Goal: Task Accomplishment & Management: Complete application form

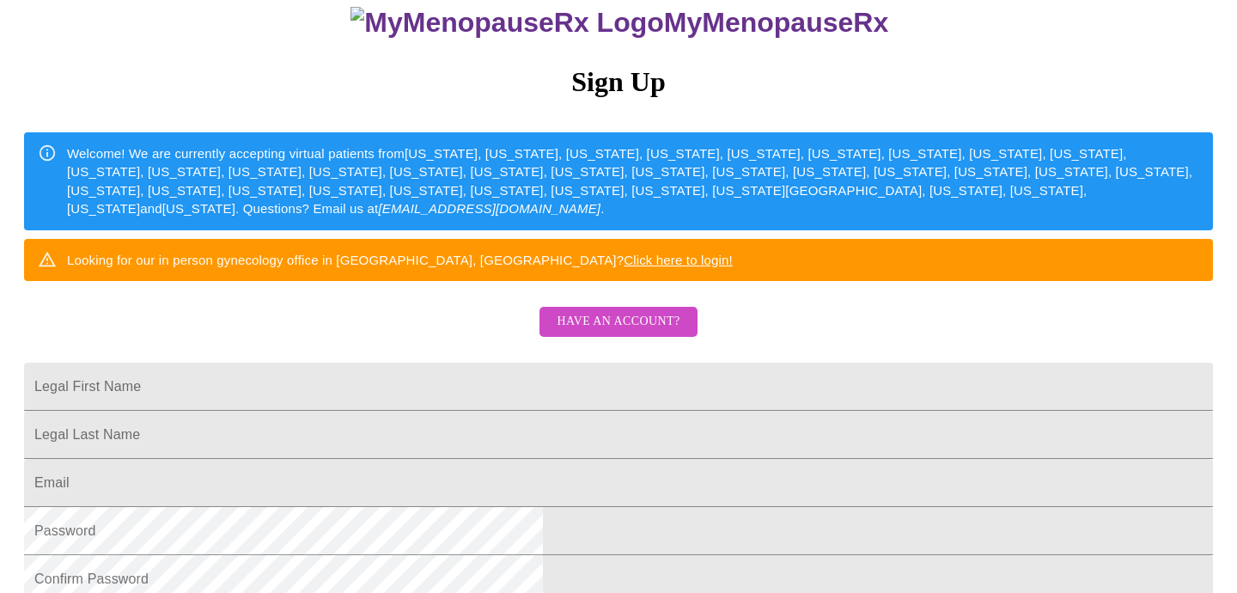
scroll to position [200, 0]
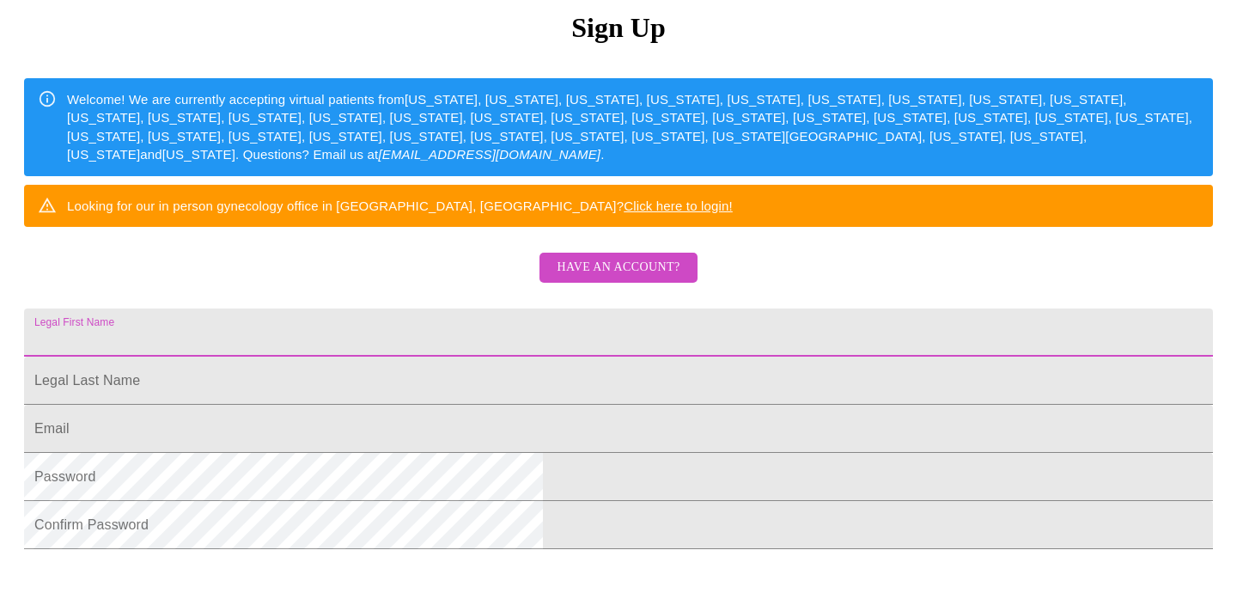
click at [540, 357] on input "Legal First Name" at bounding box center [618, 332] width 1189 height 48
type input "Lisa"
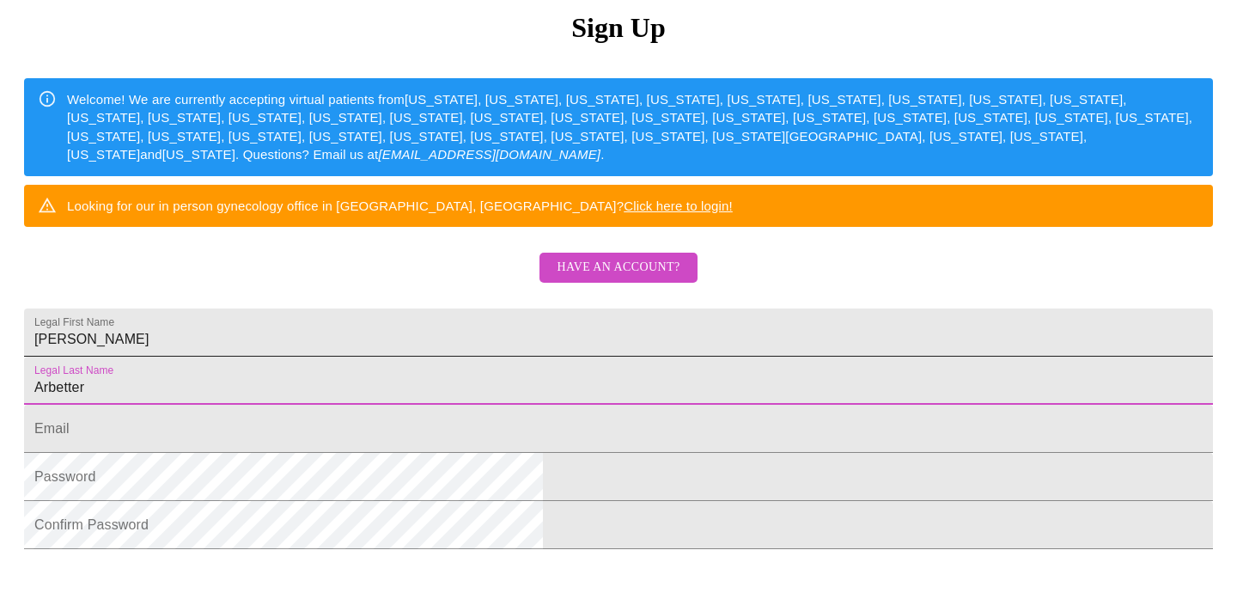
type input "Arbetter"
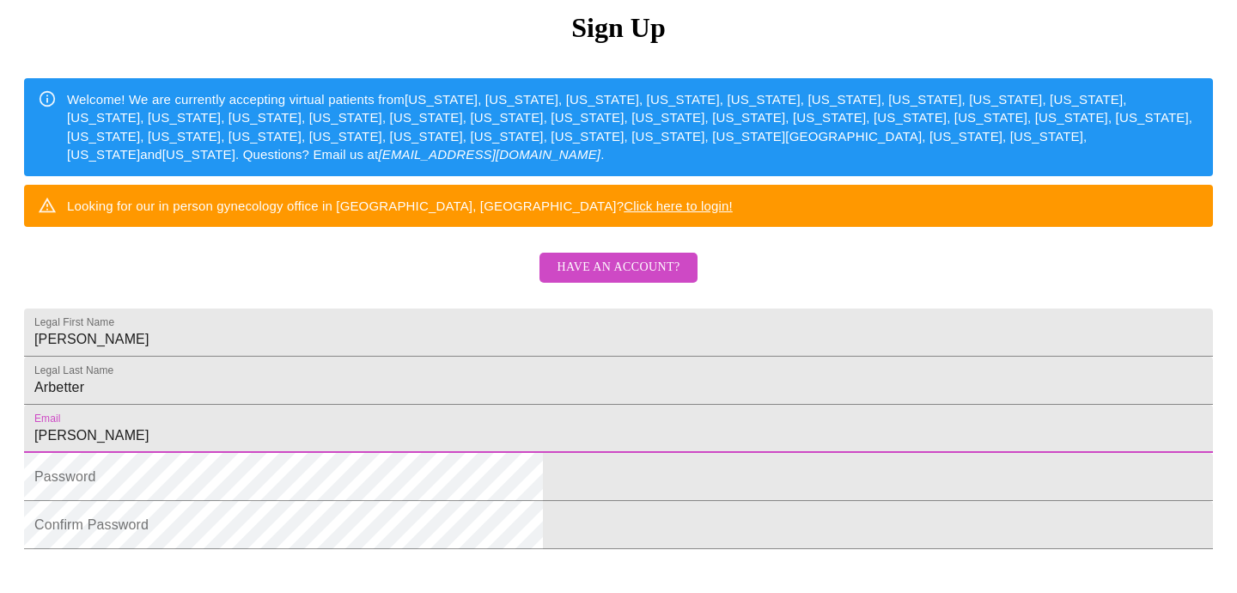
type input "Lisa"
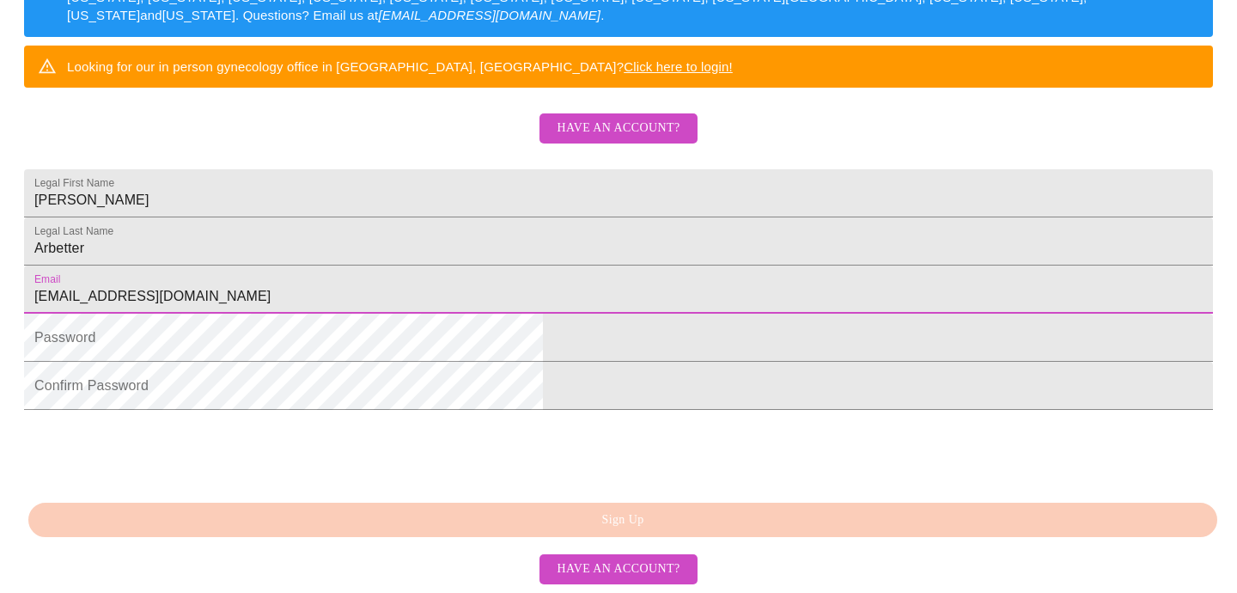
type input "lisaarbetter@gmail.com"
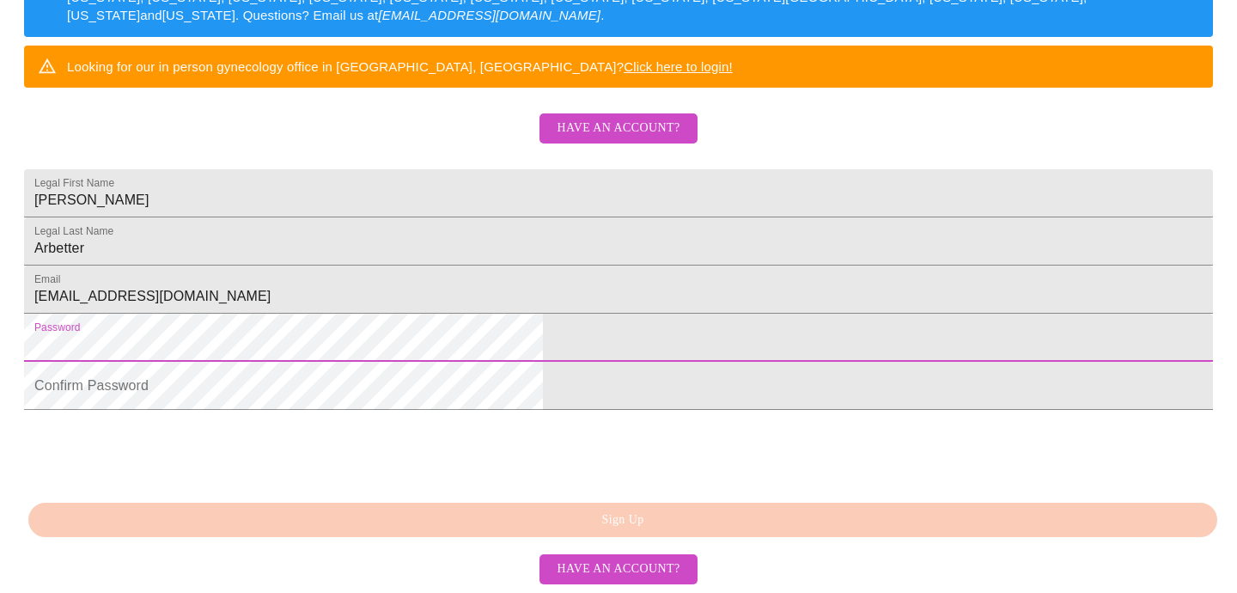
scroll to position [342, 0]
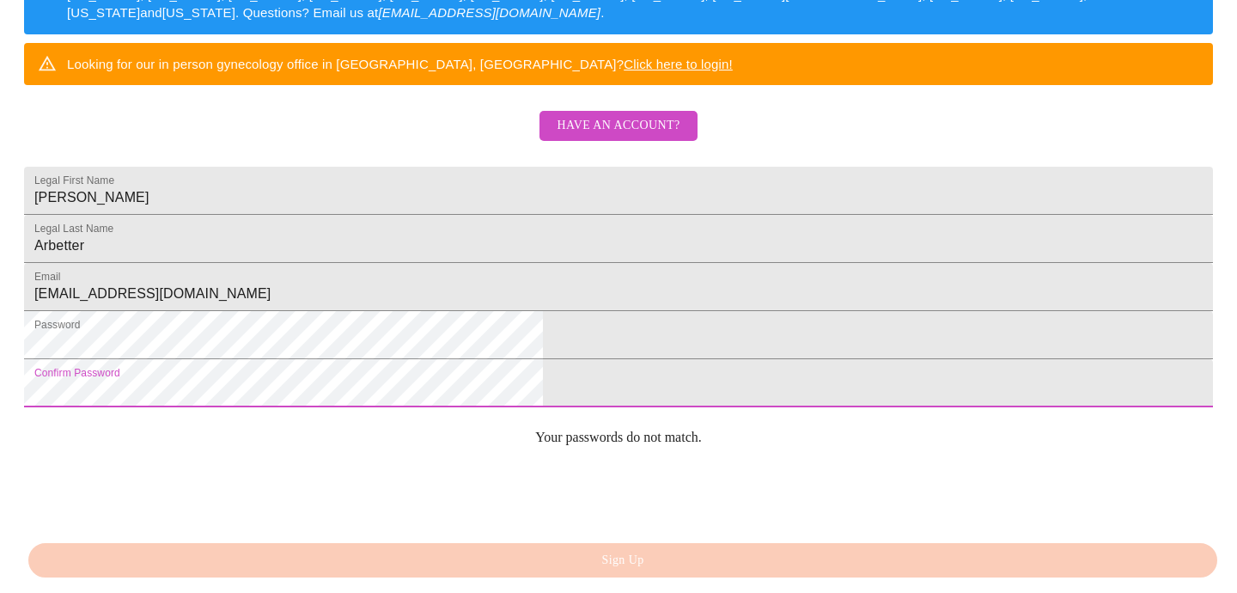
click at [346, 383] on html "MyMenopauseRx Sign Up Welcome! We are currently accepting virtual patients from…" at bounding box center [618, 20] width 1237 height 725
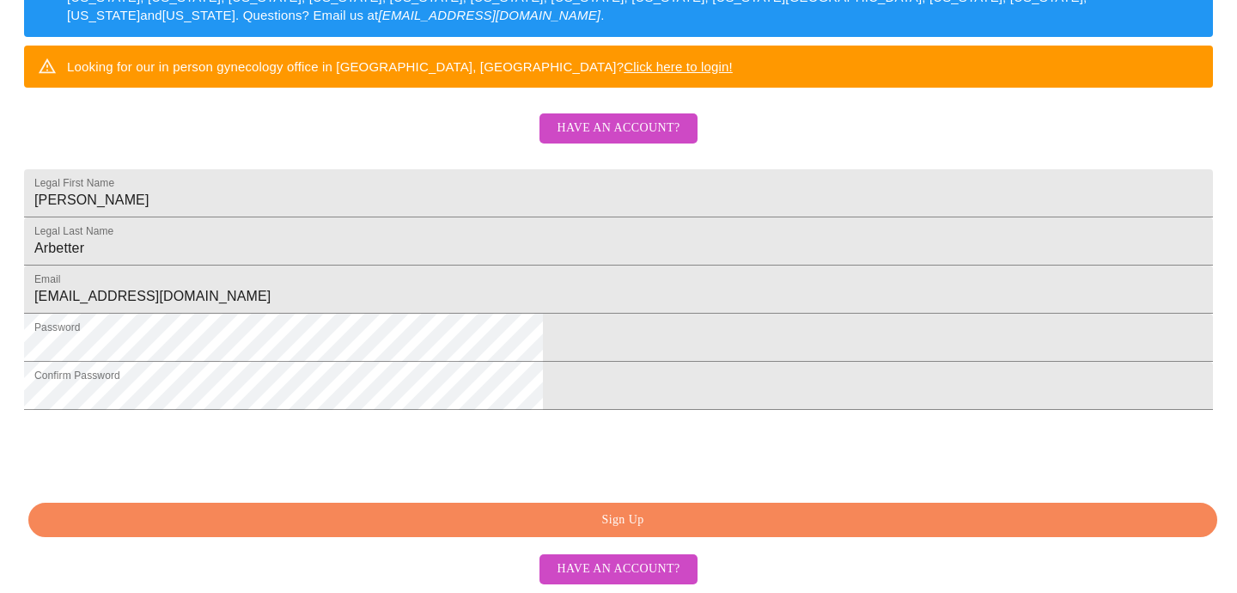
scroll to position [467, 1]
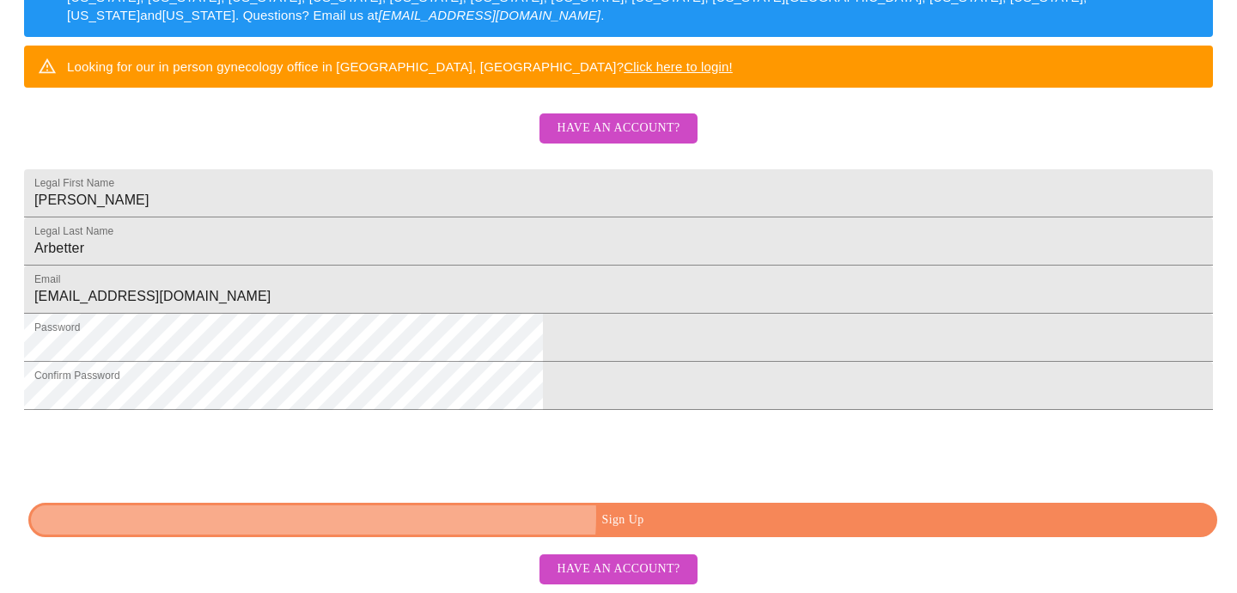
click at [647, 516] on span "Sign Up" at bounding box center [622, 519] width 1149 height 21
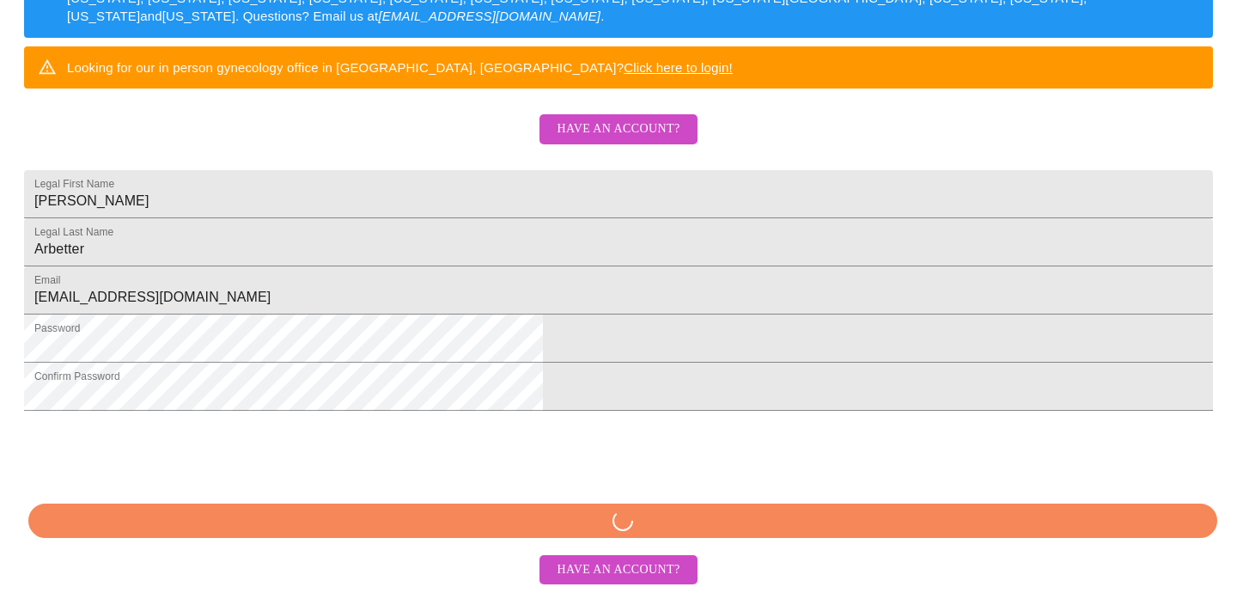
scroll to position [468, 0]
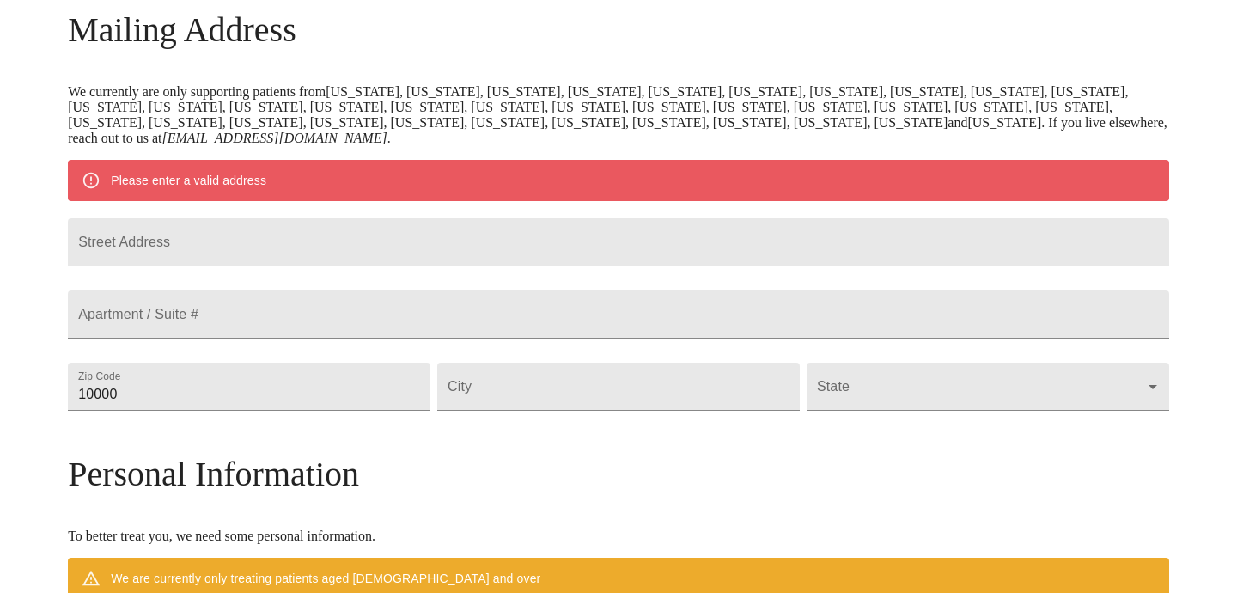
click at [357, 245] on input "Street Address" at bounding box center [618, 242] width 1101 height 48
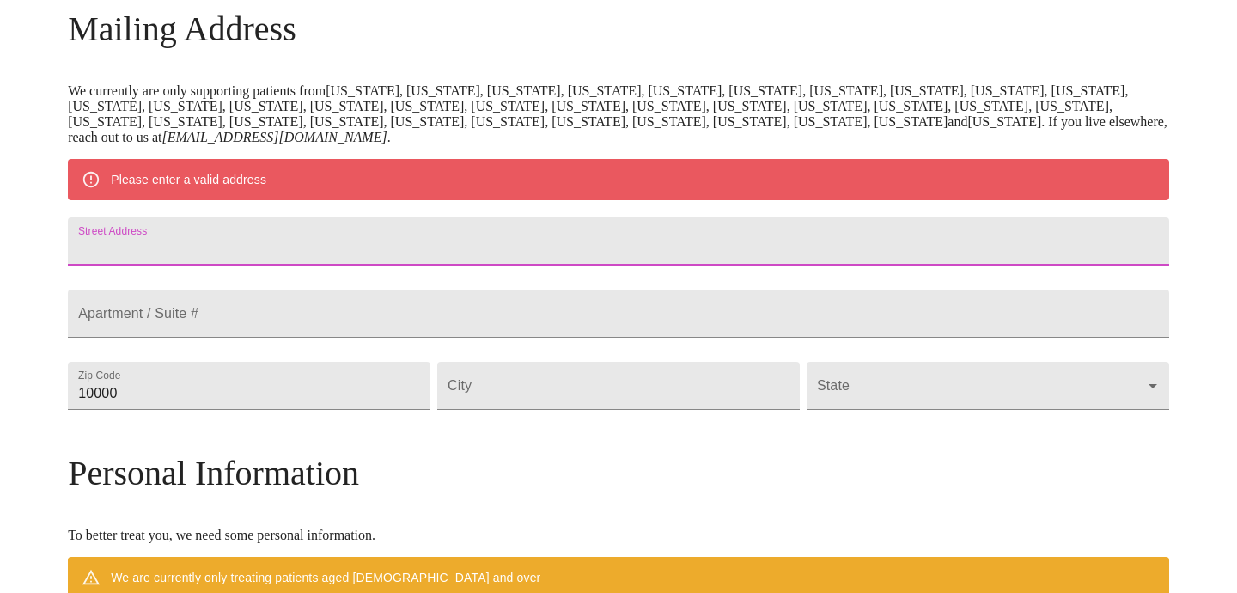
click at [357, 262] on input "Street Address" at bounding box center [618, 241] width 1101 height 48
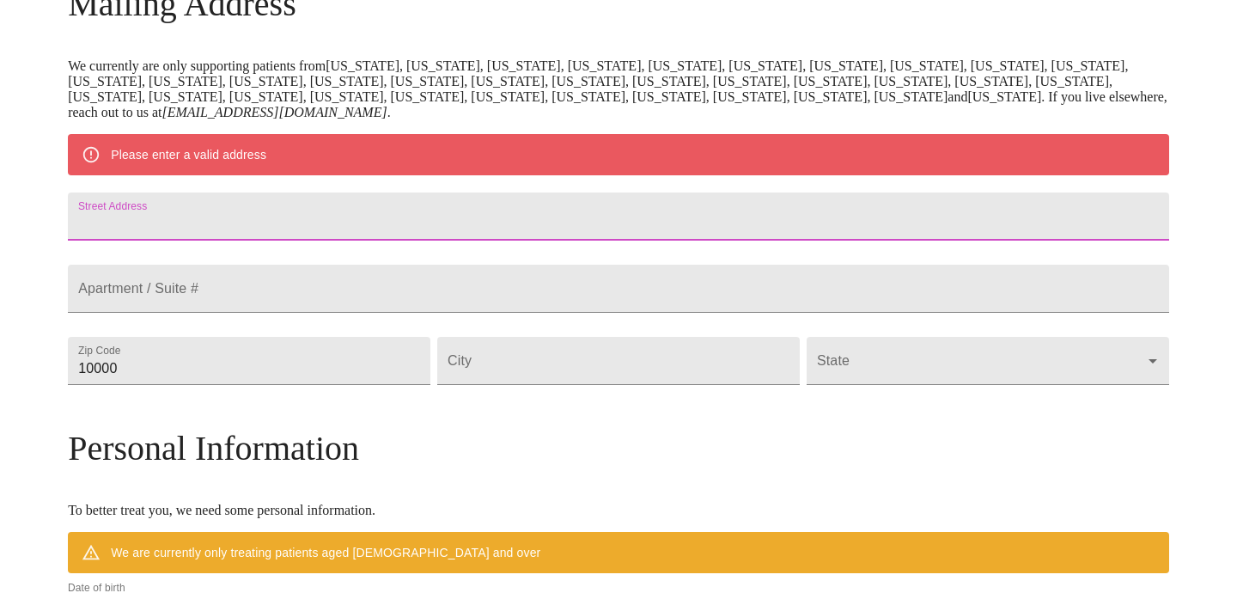
scroll to position [300, 0]
type input "517 W 149th St"
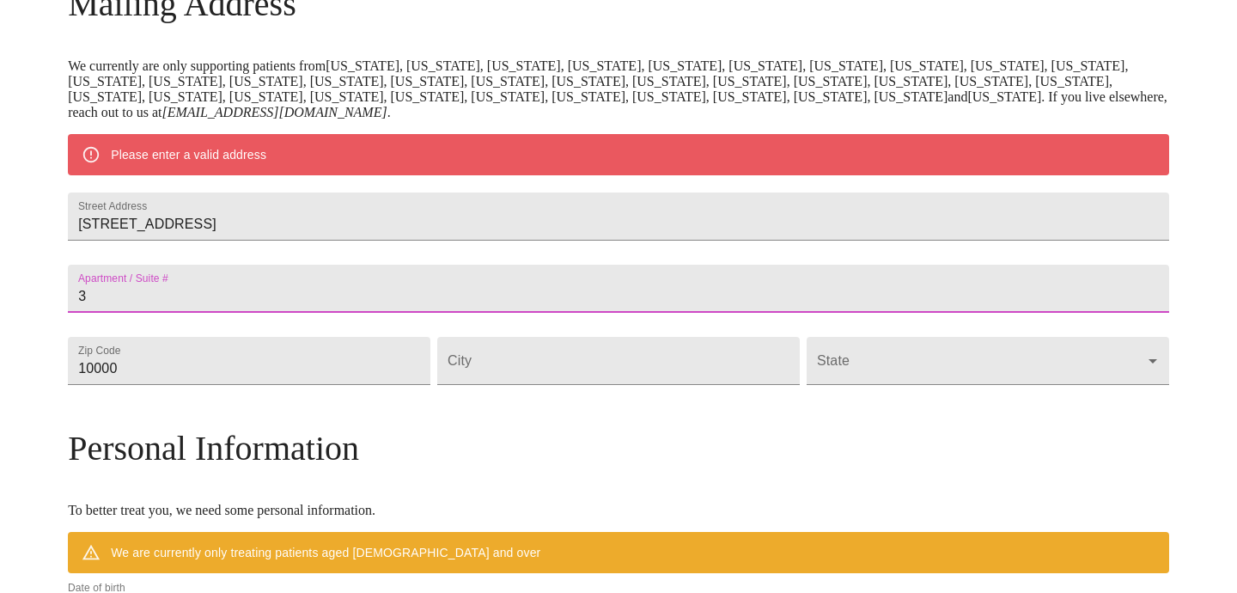
type input "3"
type input "10031"
click at [591, 385] on input "Street Address" at bounding box center [618, 361] width 363 height 48
type input "New York"
click at [1021, 408] on body "MyMenopauseRx Welcome to MyMenopauseRx Since it's your first time here, you'll …" at bounding box center [618, 384] width 1223 height 1355
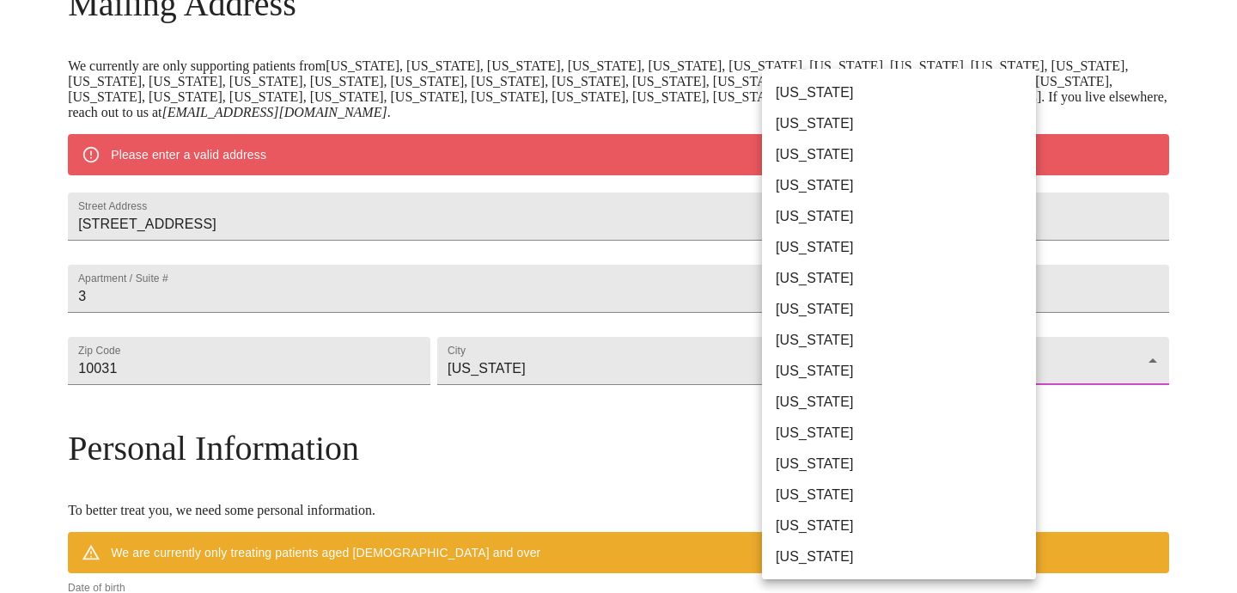
scroll to position [619, 0]
click at [863, 424] on li "New York" at bounding box center [899, 431] width 274 height 31
type input "New York"
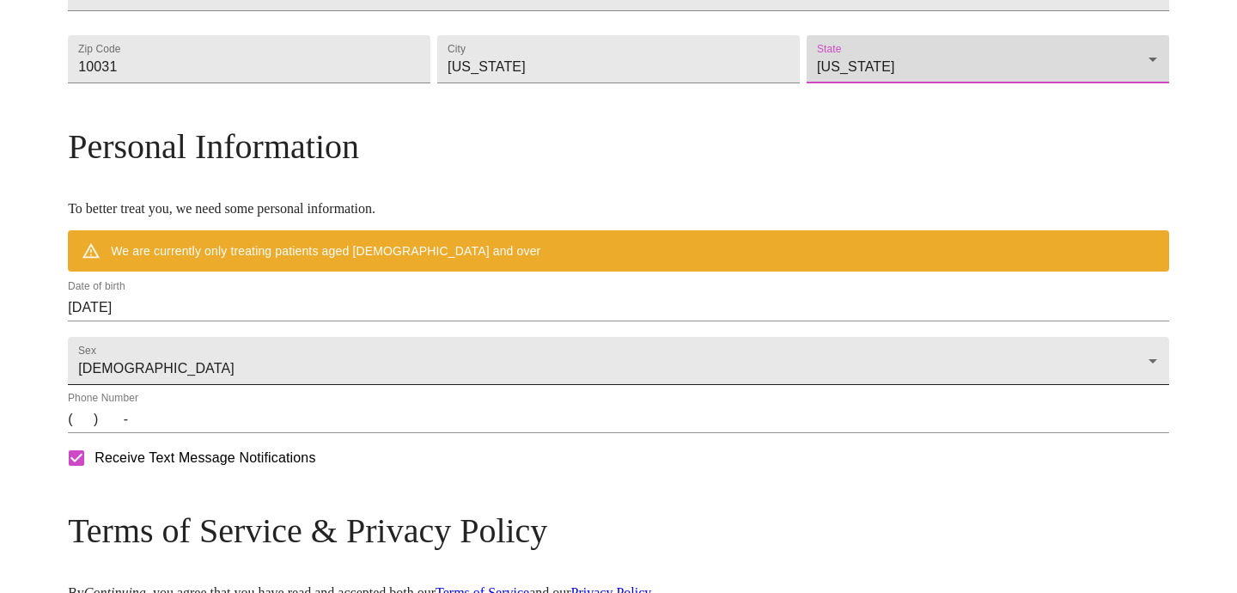
scroll to position [585, 0]
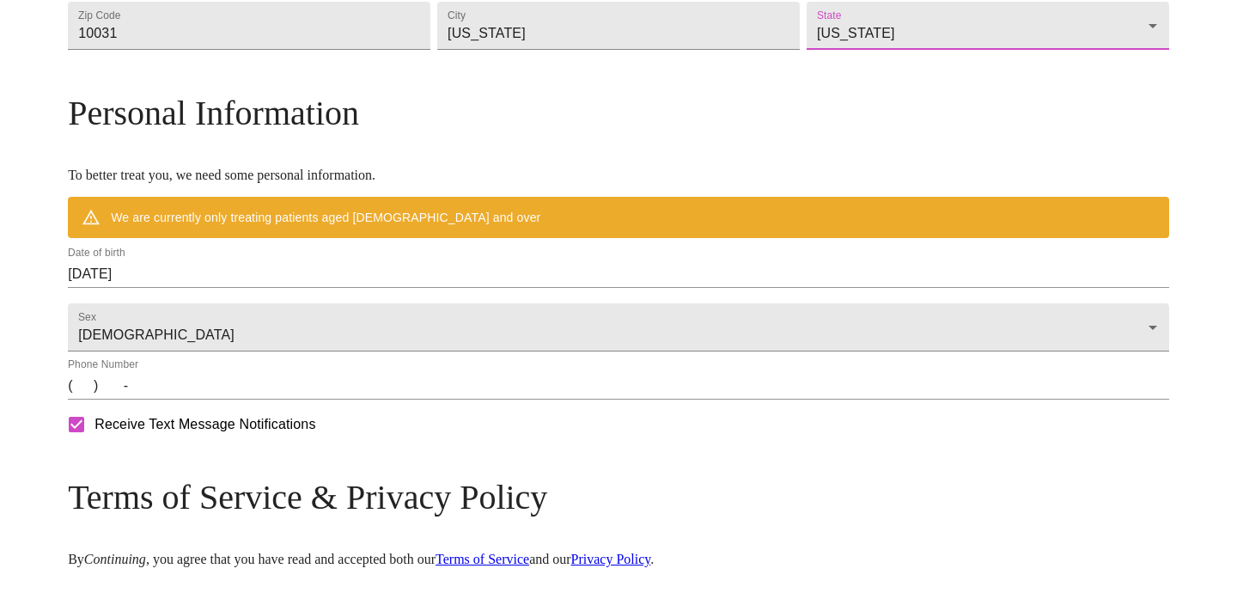
click at [314, 288] on div "Date of birth 10/07/2025" at bounding box center [618, 267] width 1101 height 41
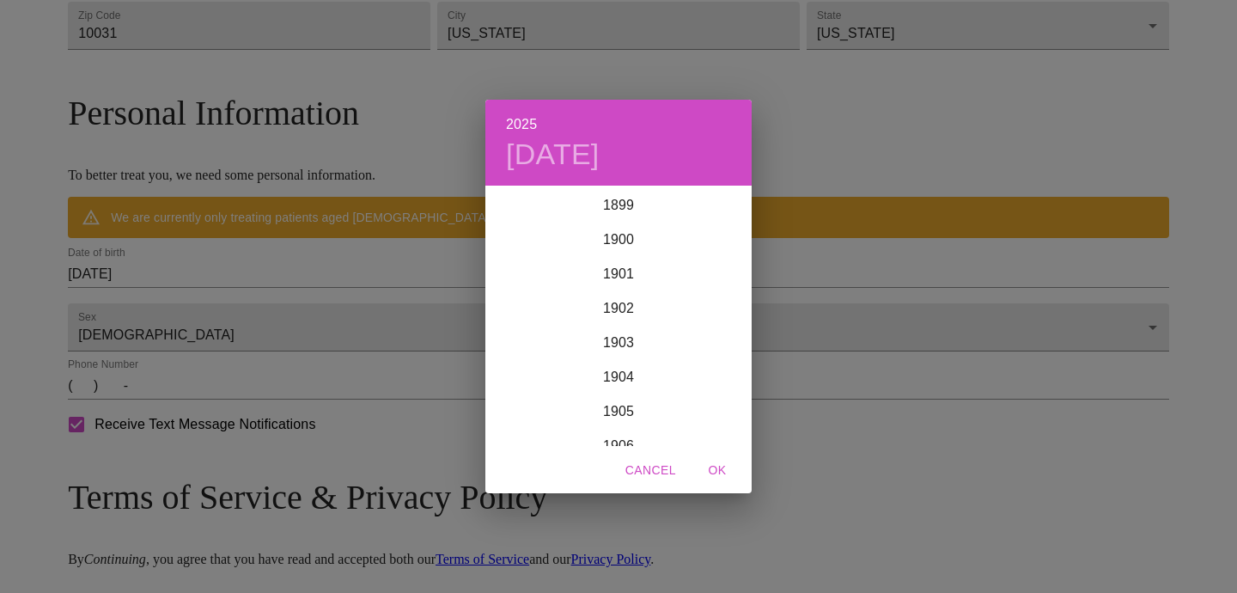
scroll to position [4227, 0]
click at [232, 318] on div "2025 Tue, Oct 7 1899 1900 1901 1902 1903 1904 1905 1906 1907 1908 1909 1910 191…" at bounding box center [618, 296] width 1237 height 593
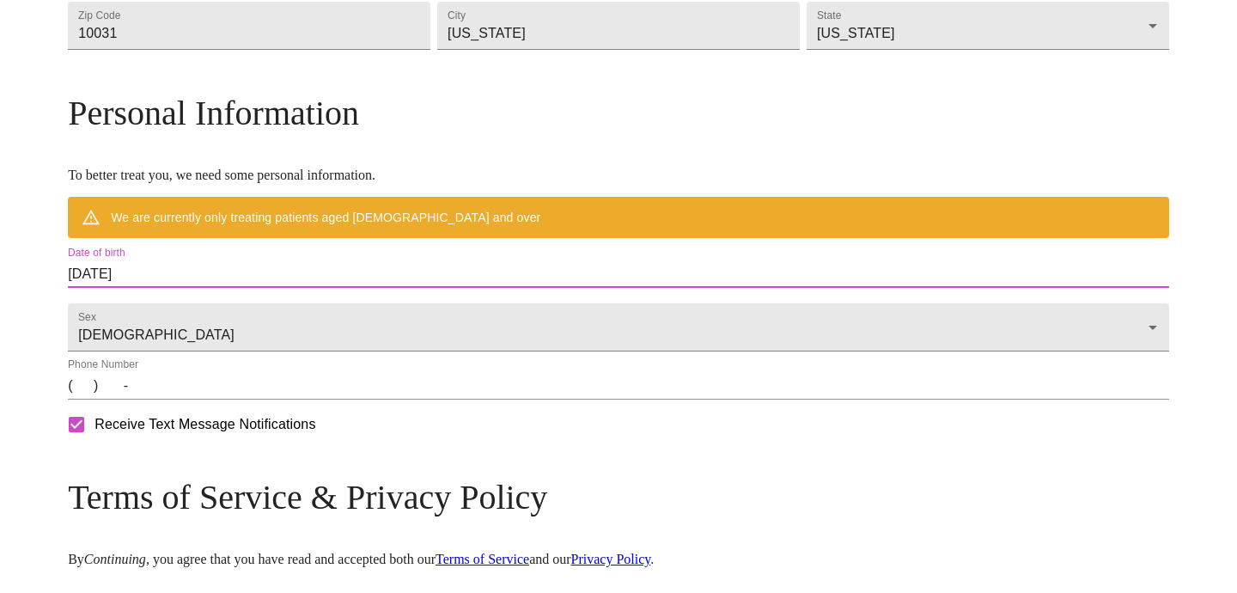
click at [232, 288] on input "10/07/2025" at bounding box center [618, 273] width 1101 height 27
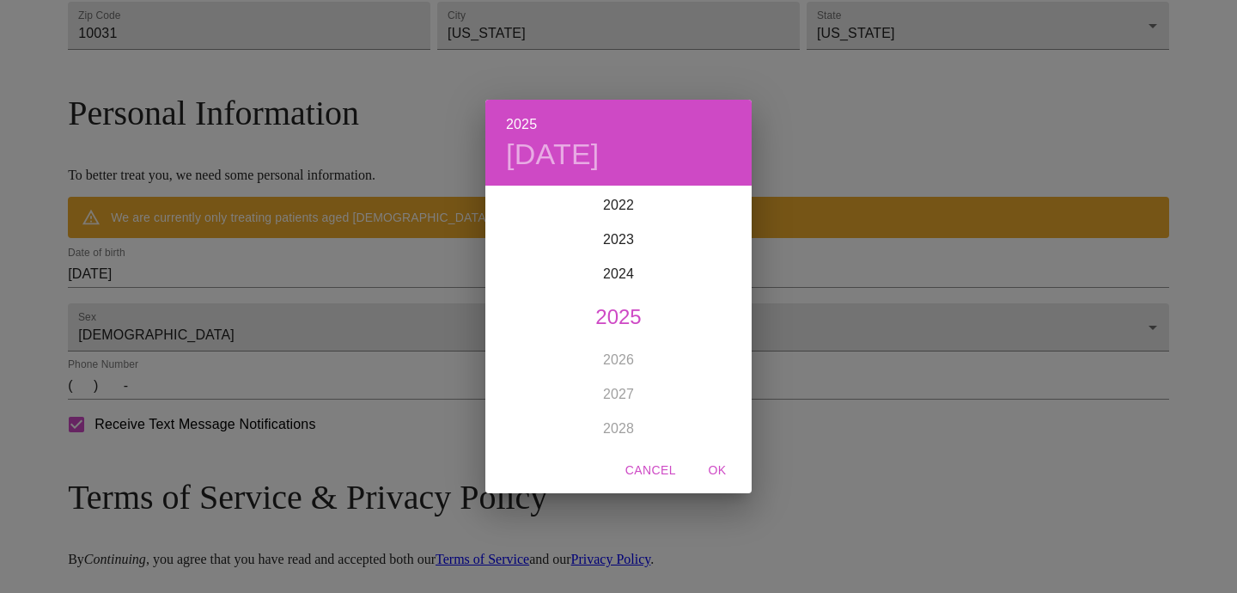
click at [232, 318] on div "2025 Tue, Oct 7 1899 1900 1901 1902 1903 1904 1905 1906 1907 1908 1909 1910 191…" at bounding box center [618, 296] width 1237 height 593
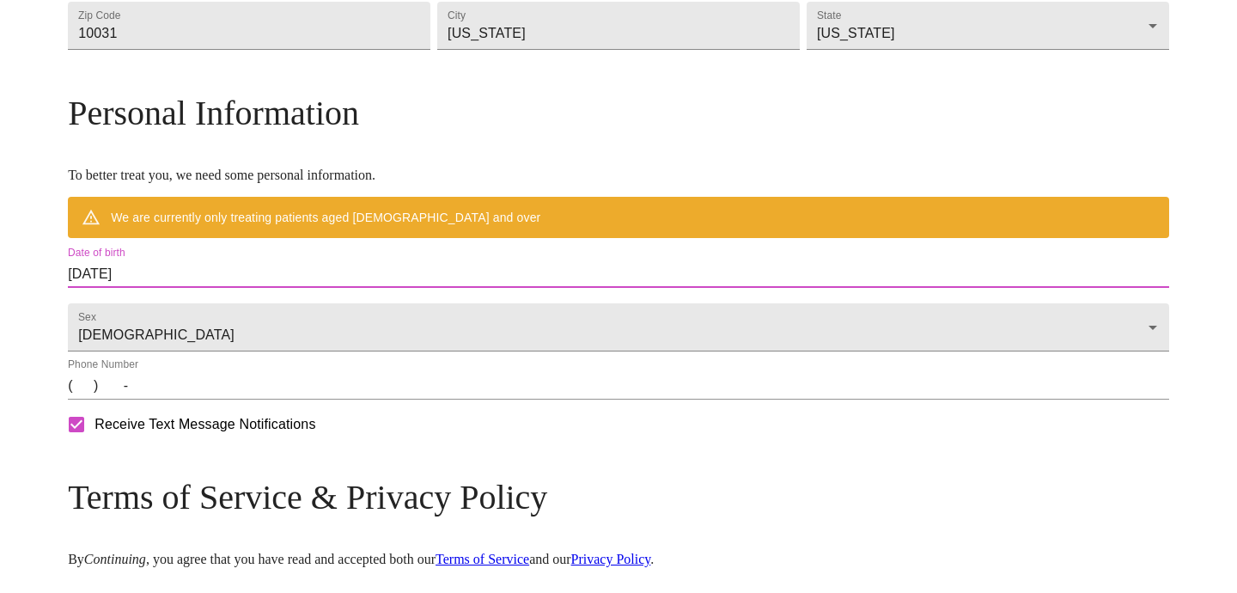
click at [210, 288] on input "10/07/2025" at bounding box center [618, 273] width 1101 height 27
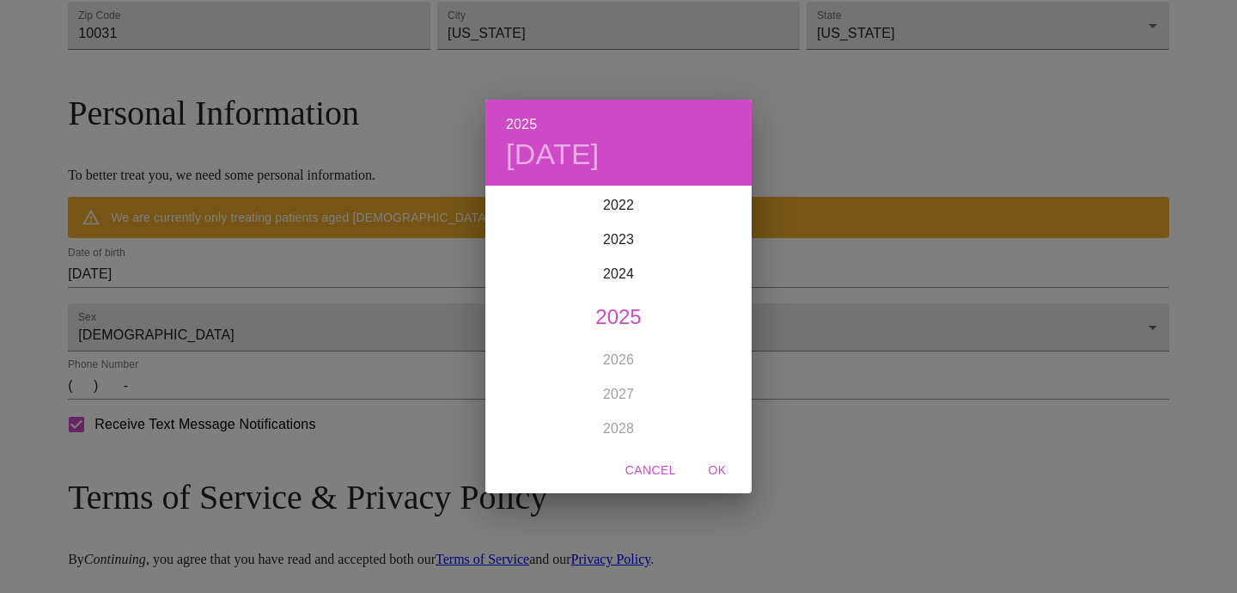
click at [522, 149] on h4 "Tue, Oct 7" at bounding box center [553, 155] width 94 height 36
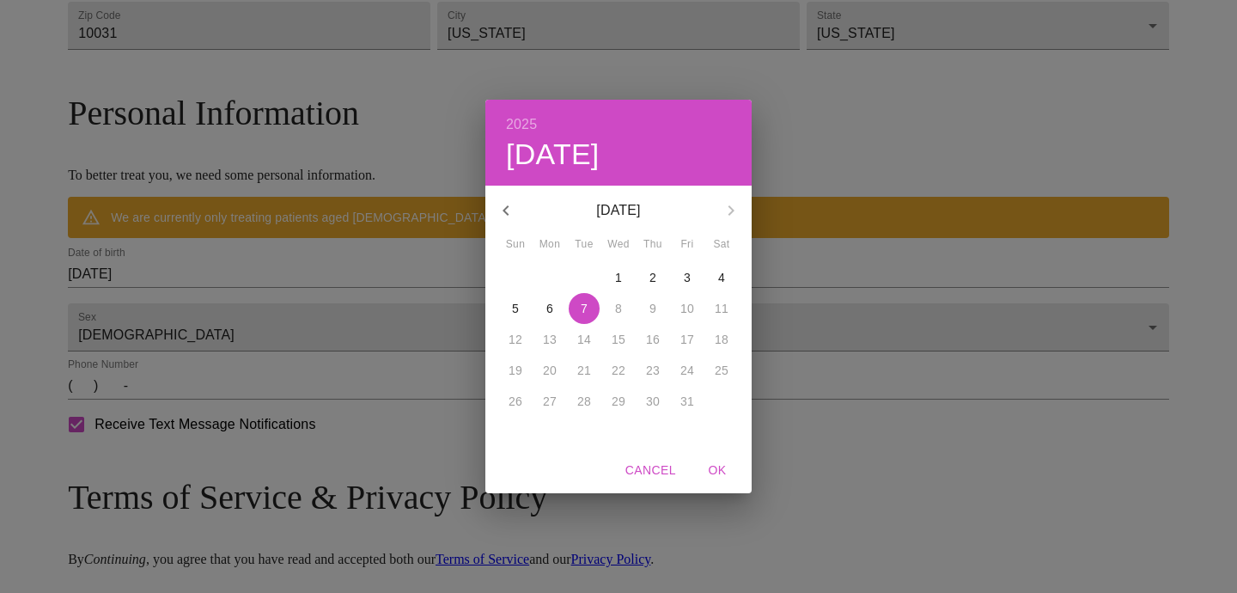
click at [729, 210] on div "October 2025" at bounding box center [618, 210] width 266 height 41
click at [519, 116] on h6 "2025" at bounding box center [521, 125] width 31 height 24
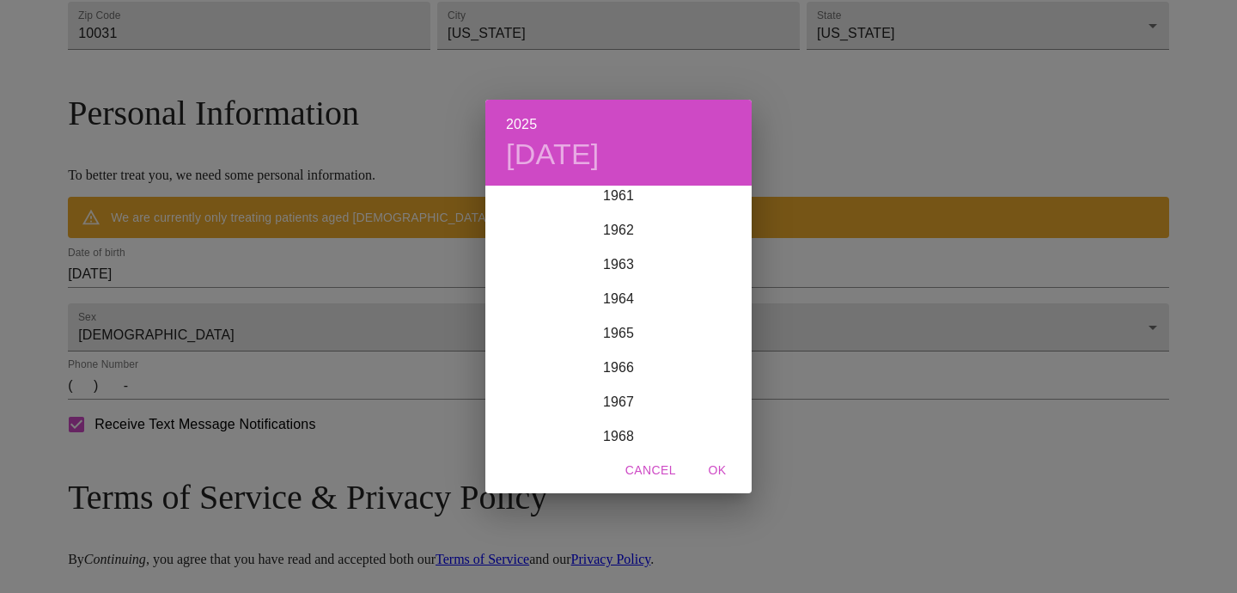
scroll to position [2120, 0]
click at [627, 415] on div "1967" at bounding box center [618, 422] width 266 height 34
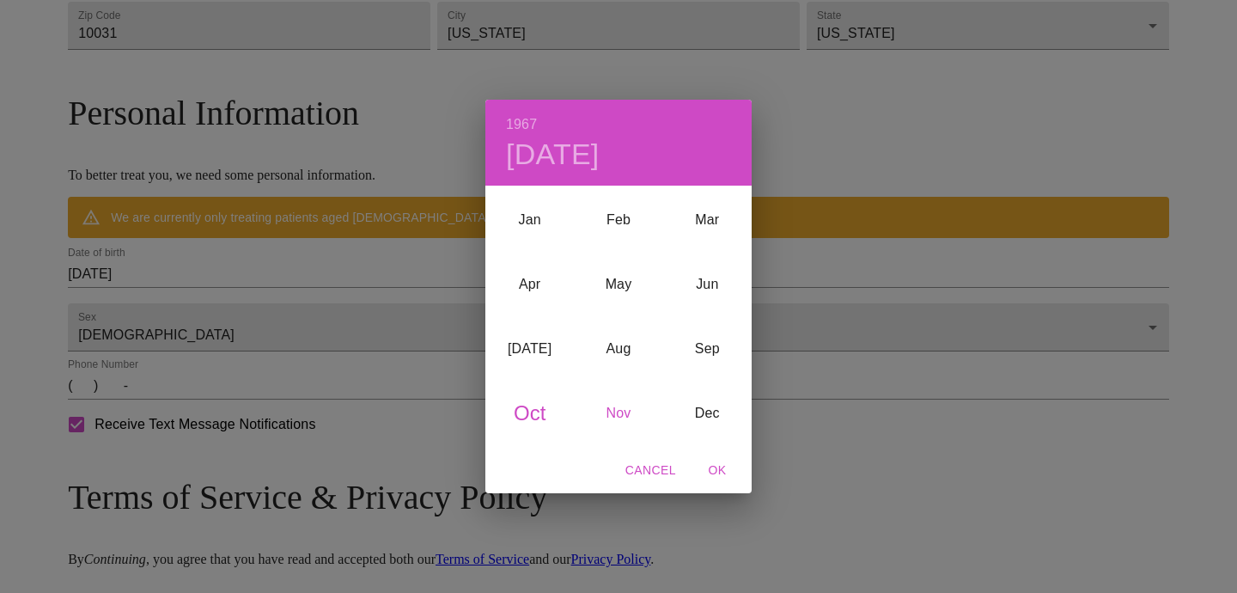
click at [613, 412] on div "Nov" at bounding box center [618, 413] width 88 height 64
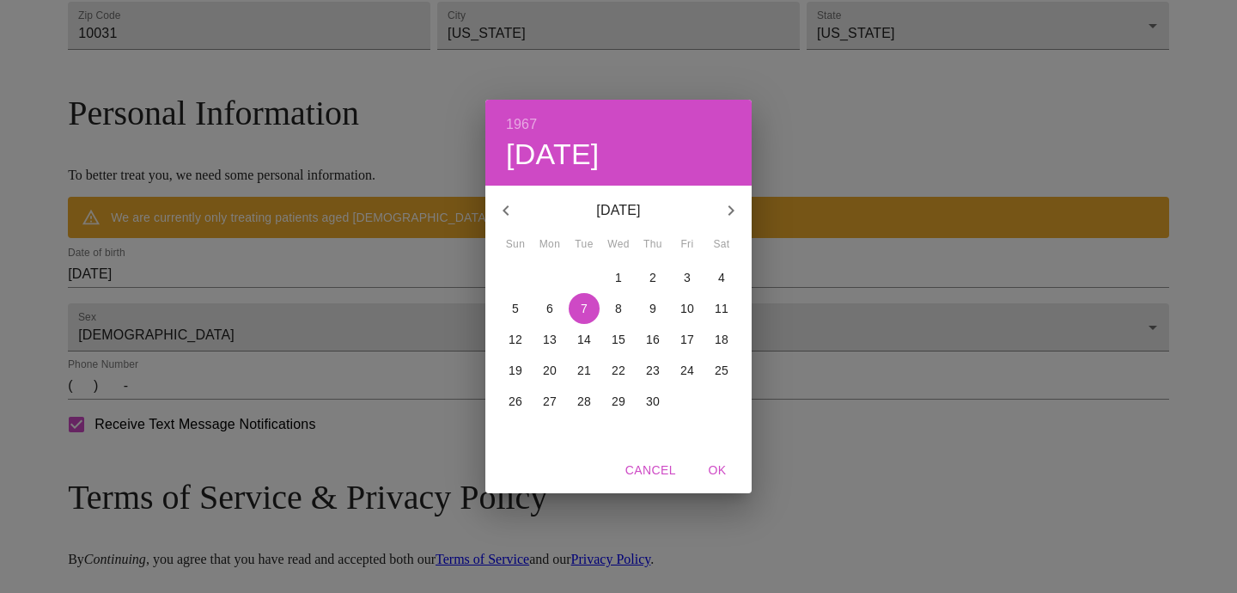
click at [509, 311] on span "5" at bounding box center [515, 308] width 31 height 17
click at [724, 470] on span "OK" at bounding box center [717, 470] width 41 height 21
type input "11/05/1967"
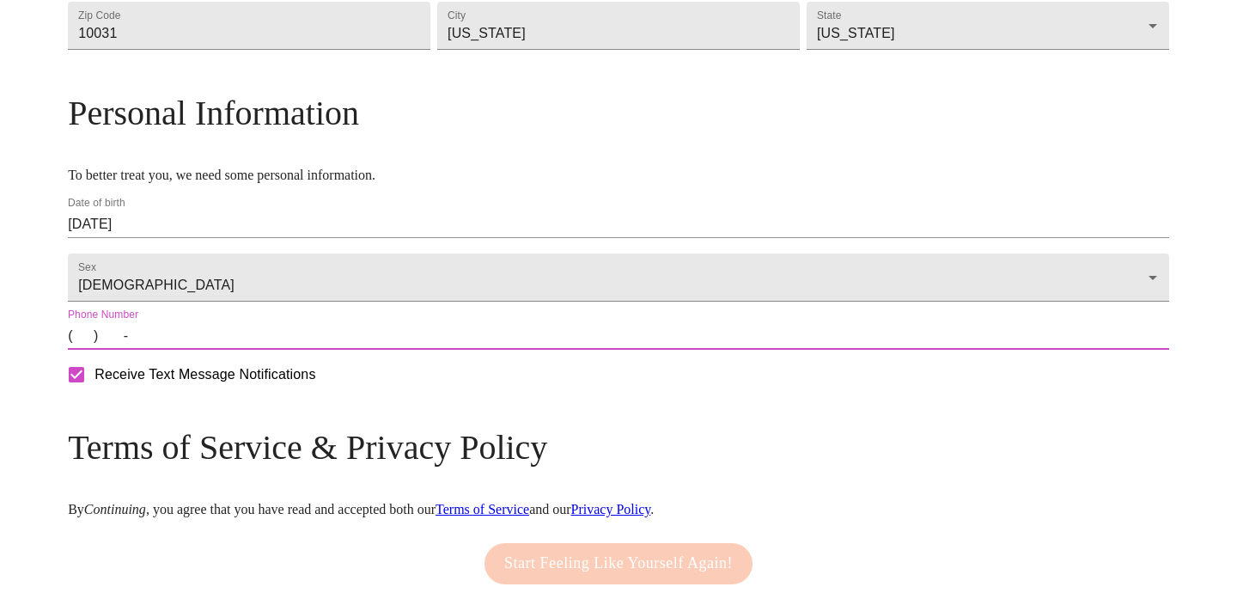
click at [308, 350] on input "(   )    -" at bounding box center [618, 335] width 1101 height 27
drag, startPoint x: 207, startPoint y: 387, endPoint x: 212, endPoint y: 399, distance: 13.1
click at [207, 350] on input "(   )    -" at bounding box center [618, 335] width 1101 height 27
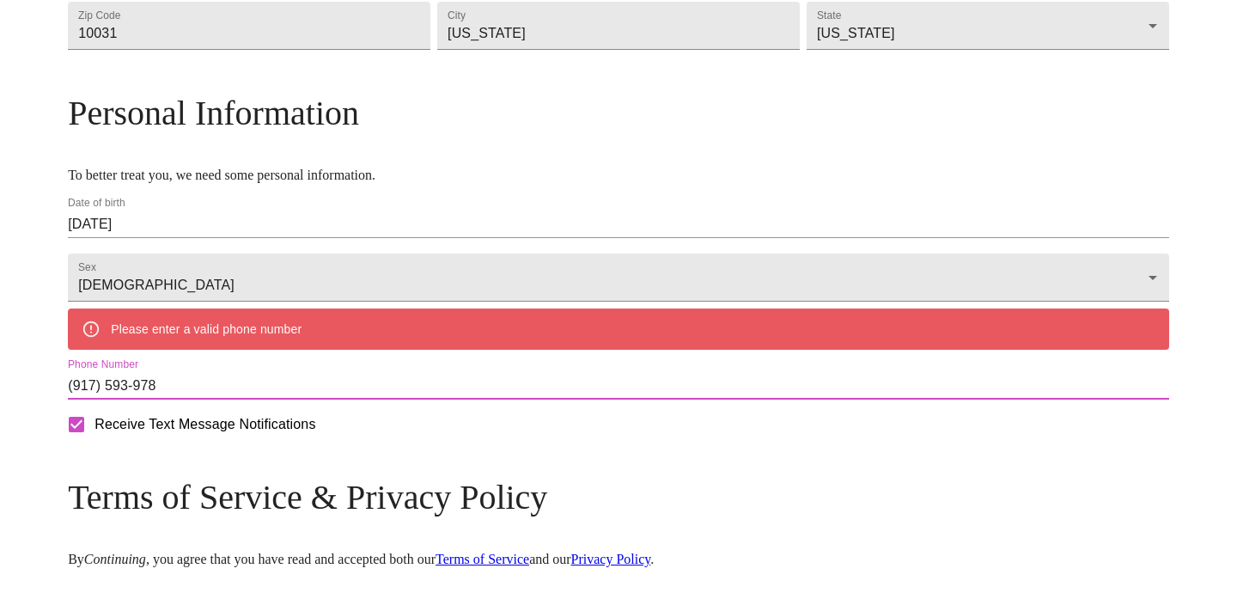
type input "(917) 593-9785"
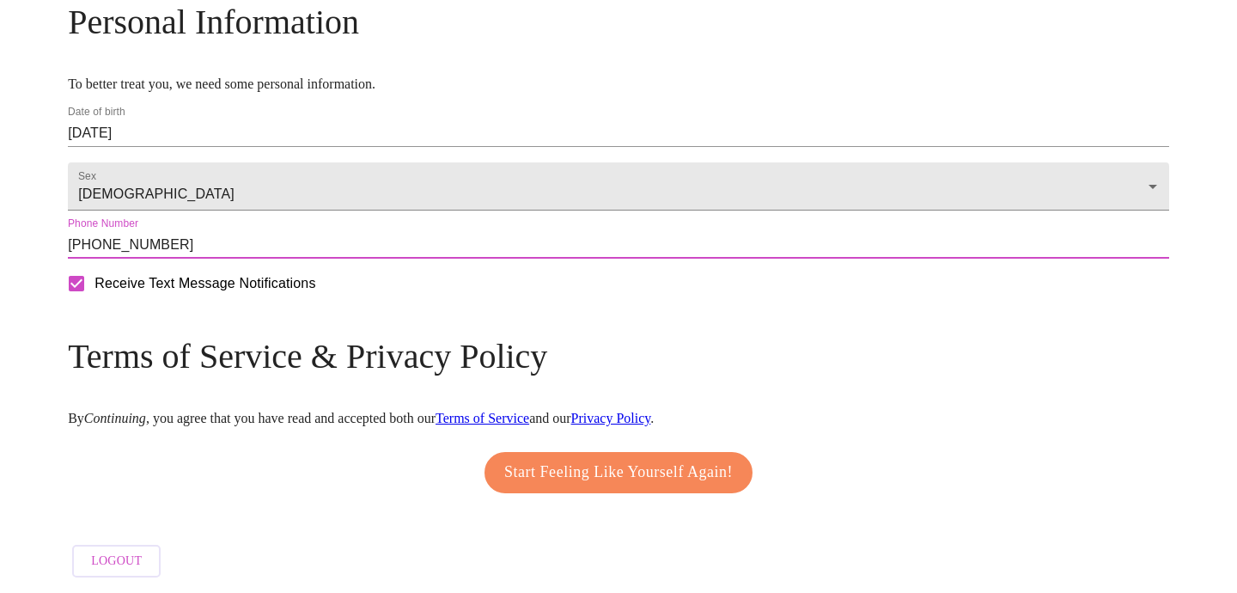
scroll to position [729, 0]
drag, startPoint x: 210, startPoint y: 285, endPoint x: 260, endPoint y: 332, distance: 68.1
click at [95, 289] on input "Receive Text Message Notifications" at bounding box center [76, 283] width 36 height 36
checkbox input "false"
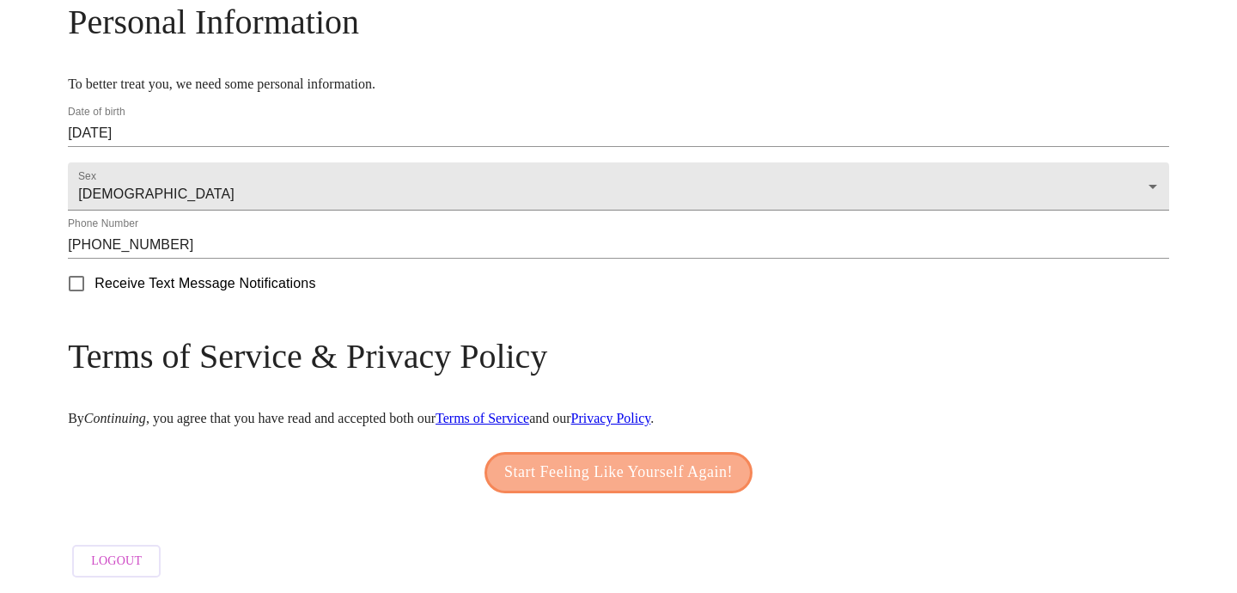
click at [601, 459] on span "Start Feeling Like Yourself Again!" at bounding box center [618, 472] width 229 height 27
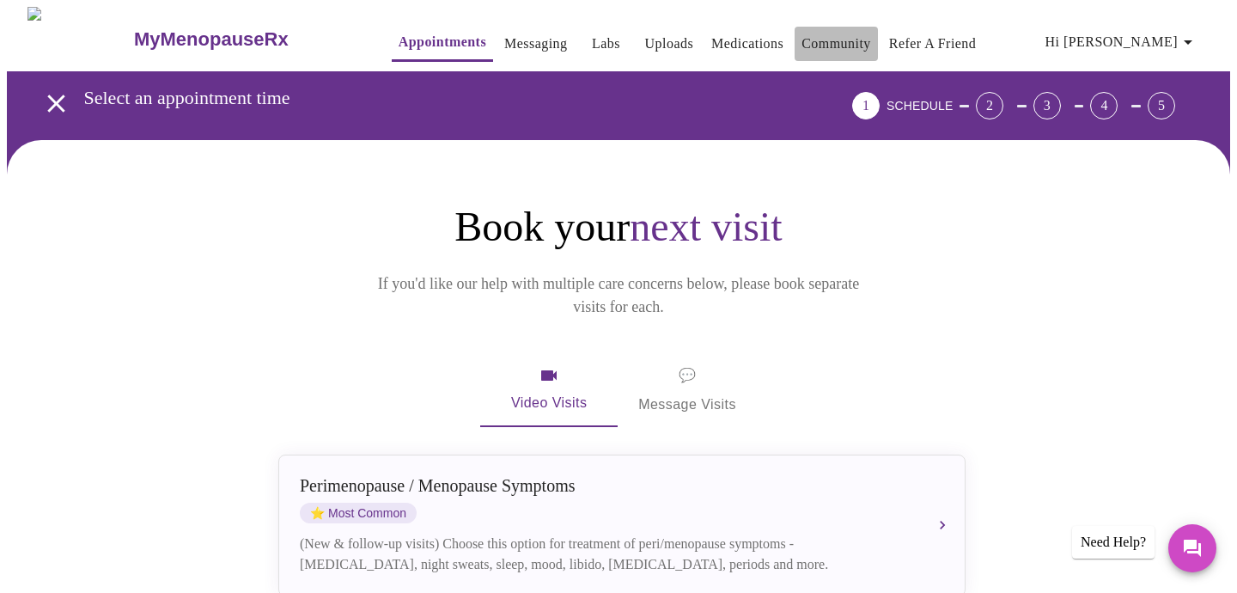
click at [838, 40] on link "Community" at bounding box center [837, 44] width 70 height 24
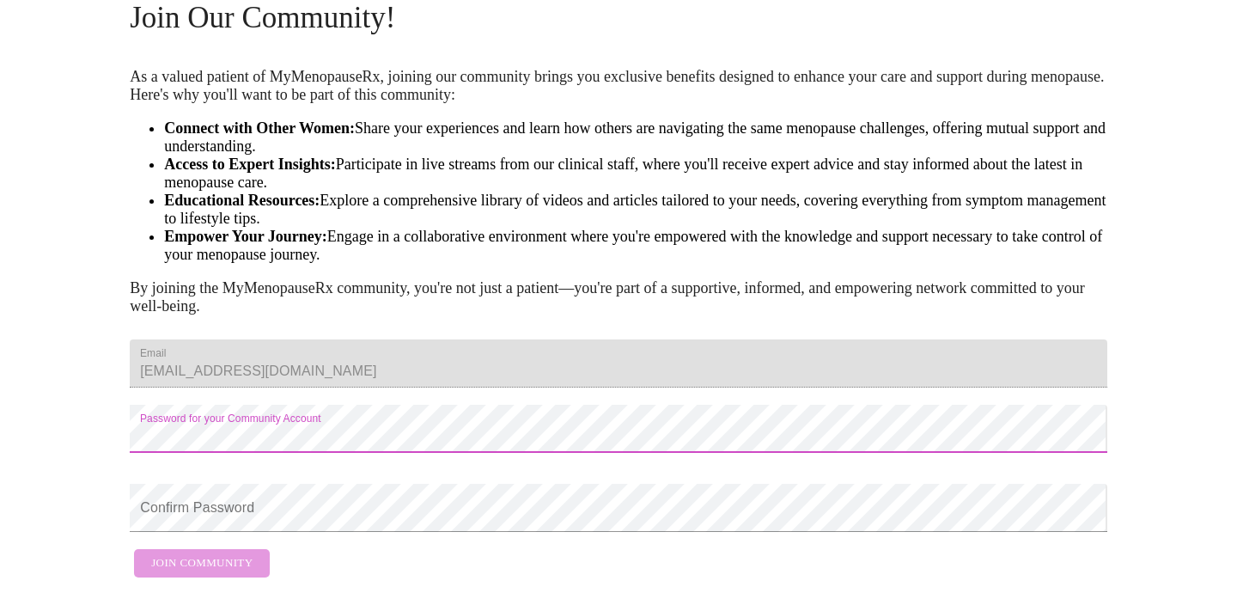
scroll to position [188, 0]
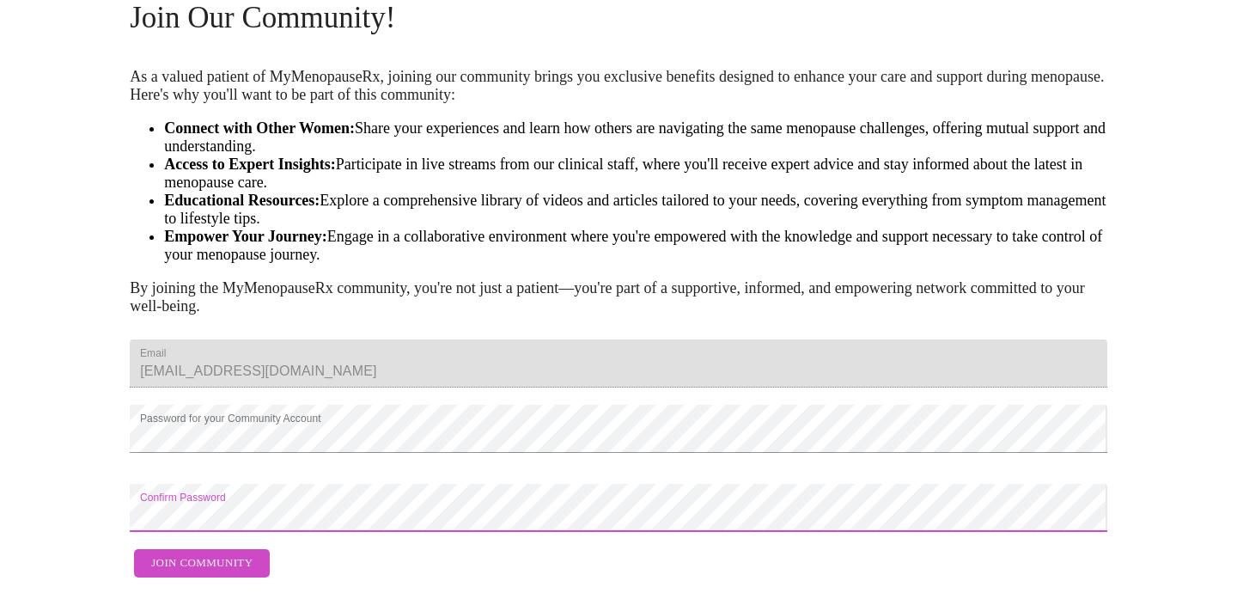
click at [203, 553] on span "Join Community" at bounding box center [201, 563] width 101 height 20
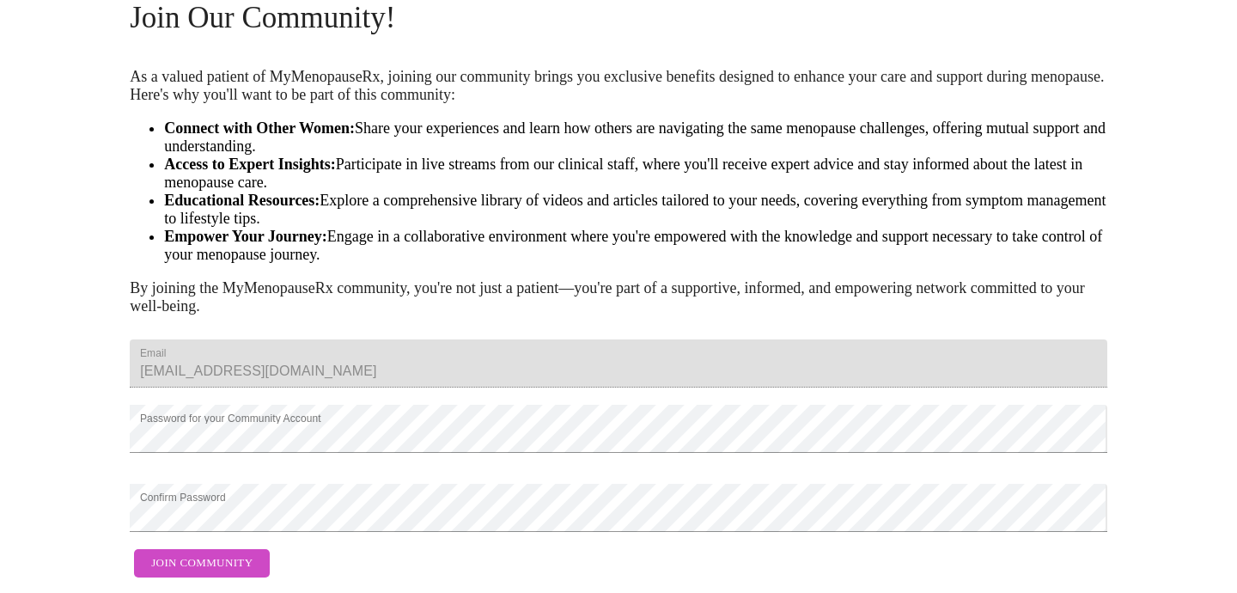
scroll to position [0, 0]
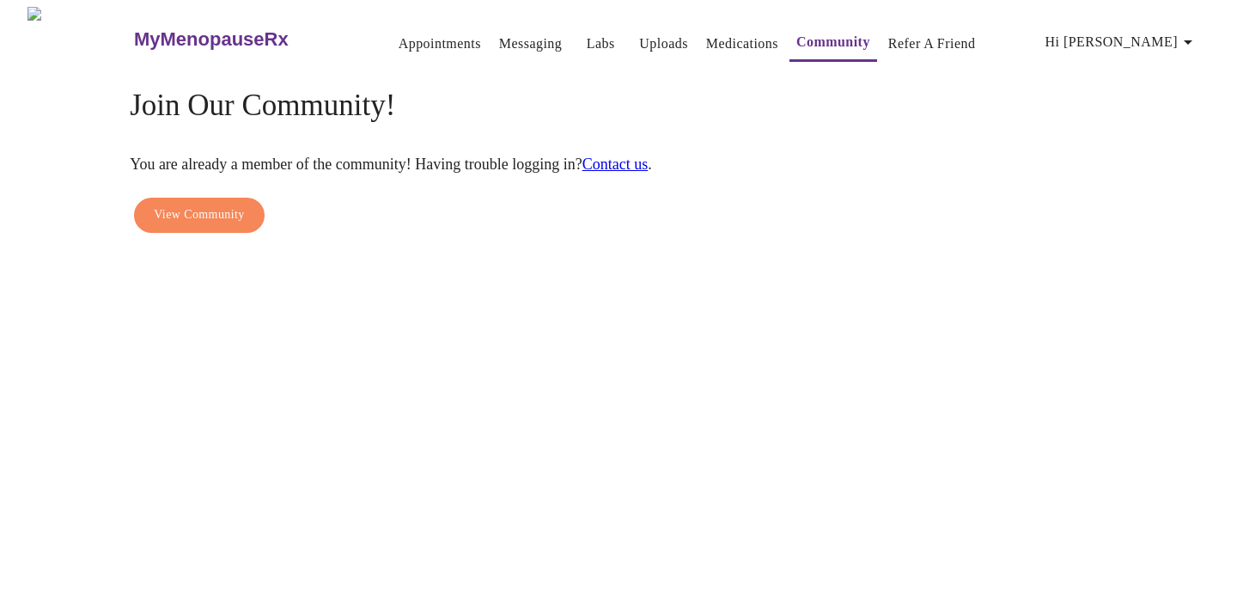
click at [186, 204] on span "View Community" at bounding box center [199, 214] width 90 height 21
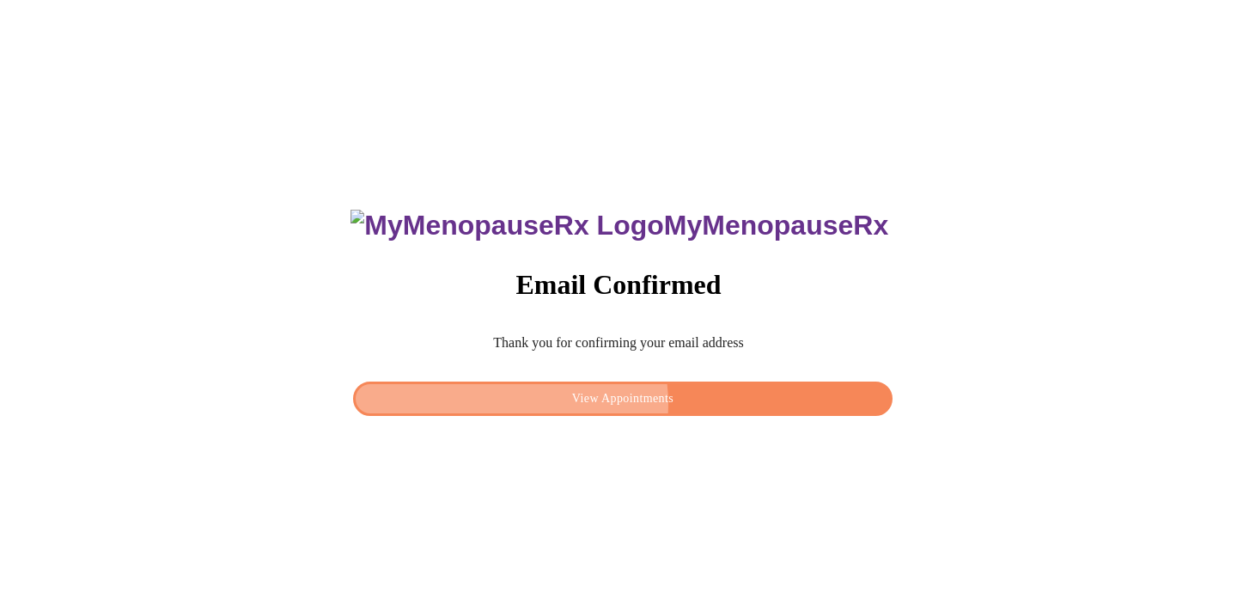
click at [620, 399] on span "View Appointments" at bounding box center [623, 398] width 500 height 21
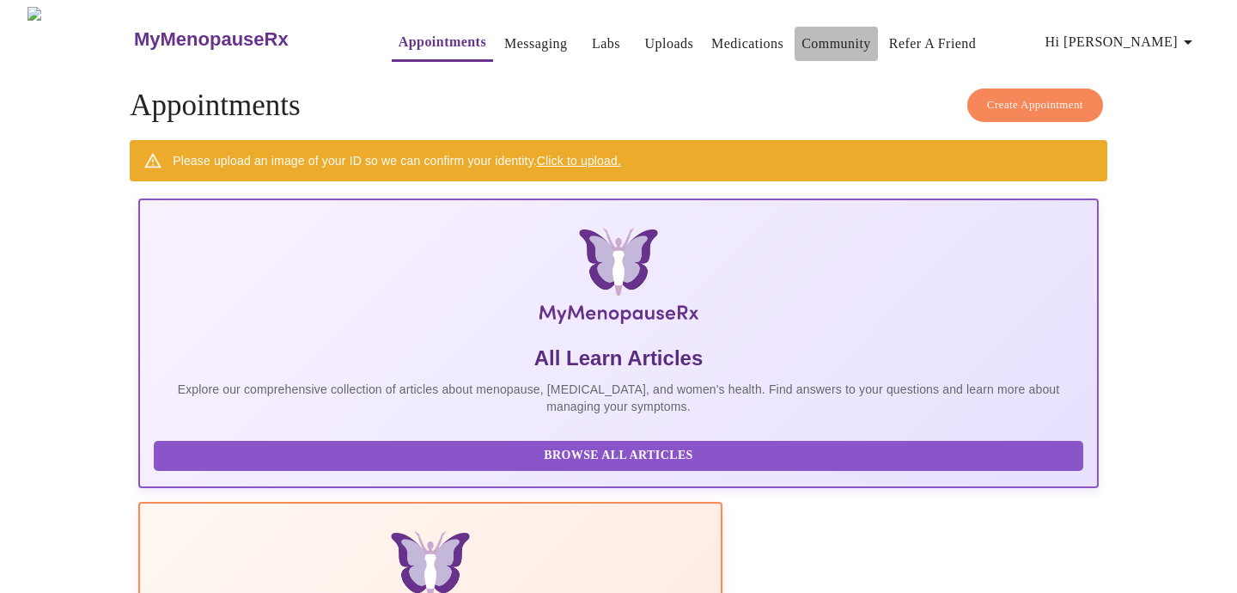
click at [829, 34] on link "Community" at bounding box center [837, 44] width 70 height 24
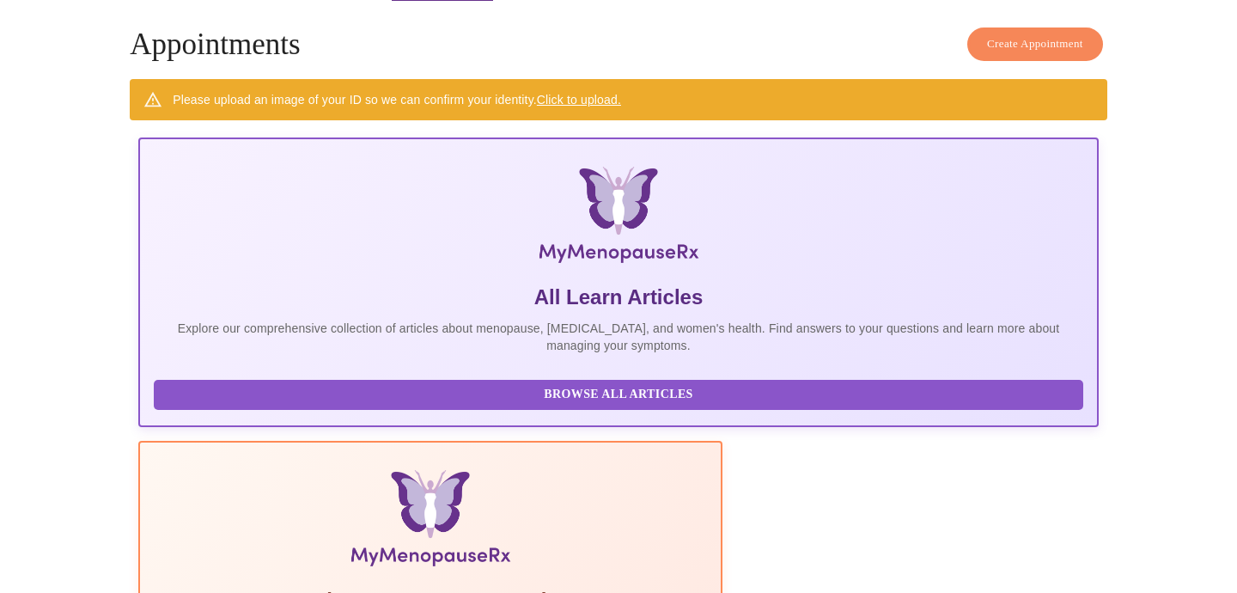
scroll to position [47, 0]
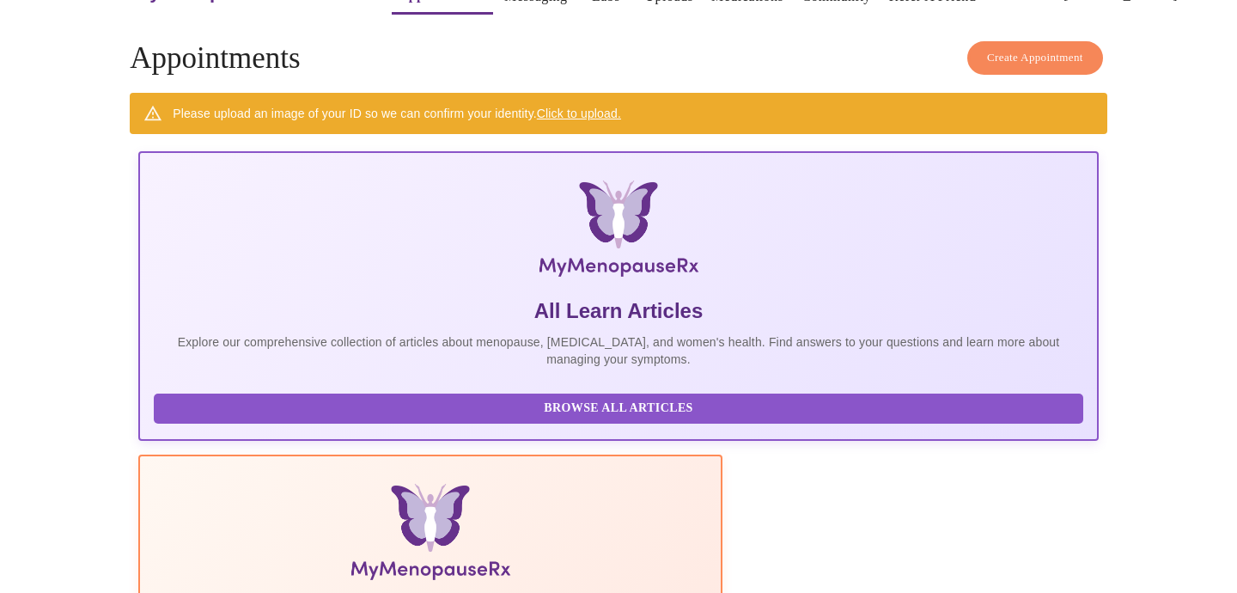
click at [319, 413] on span "Browse All Articles" at bounding box center [618, 408] width 895 height 21
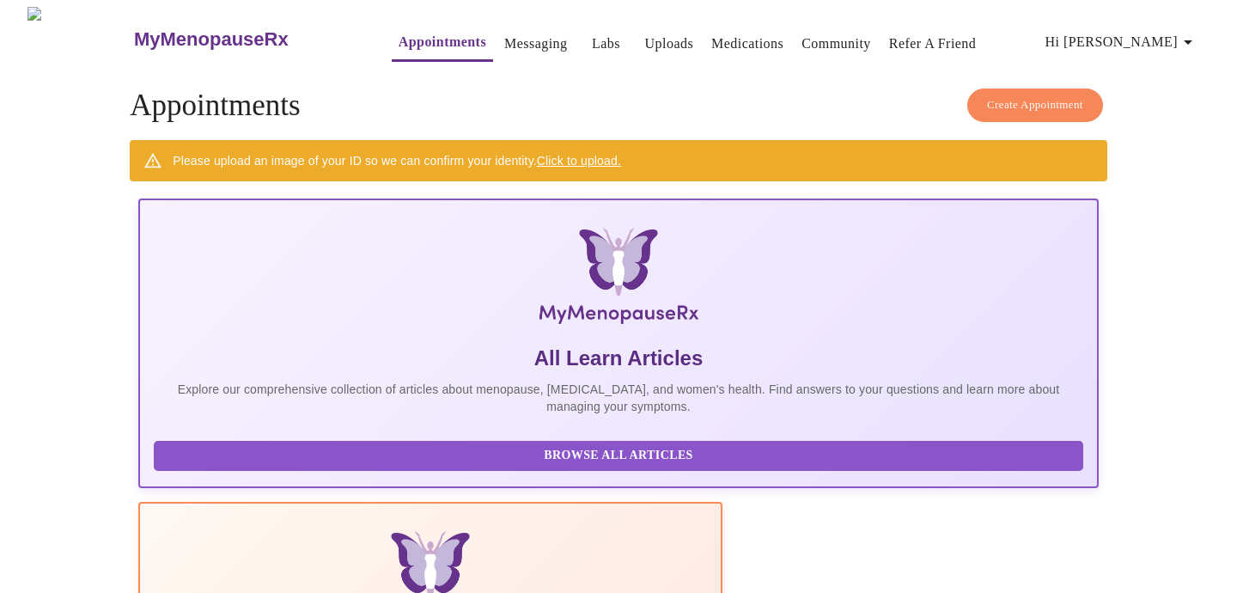
scroll to position [5, 0]
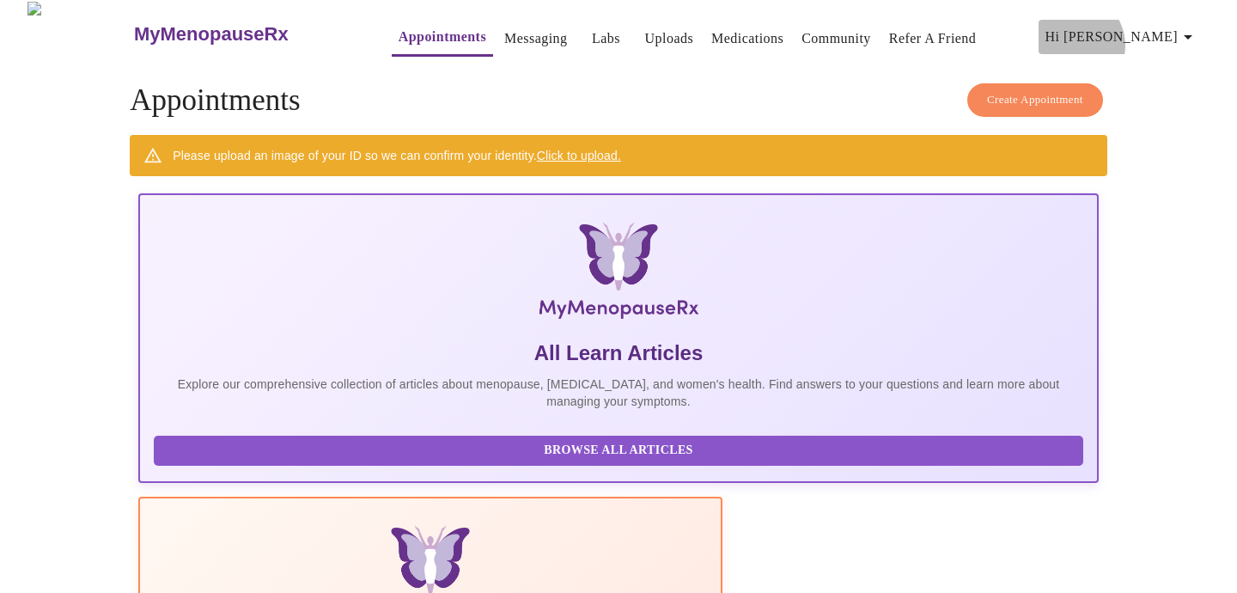
click at [1166, 39] on span "Hi [PERSON_NAME]" at bounding box center [1122, 37] width 153 height 24
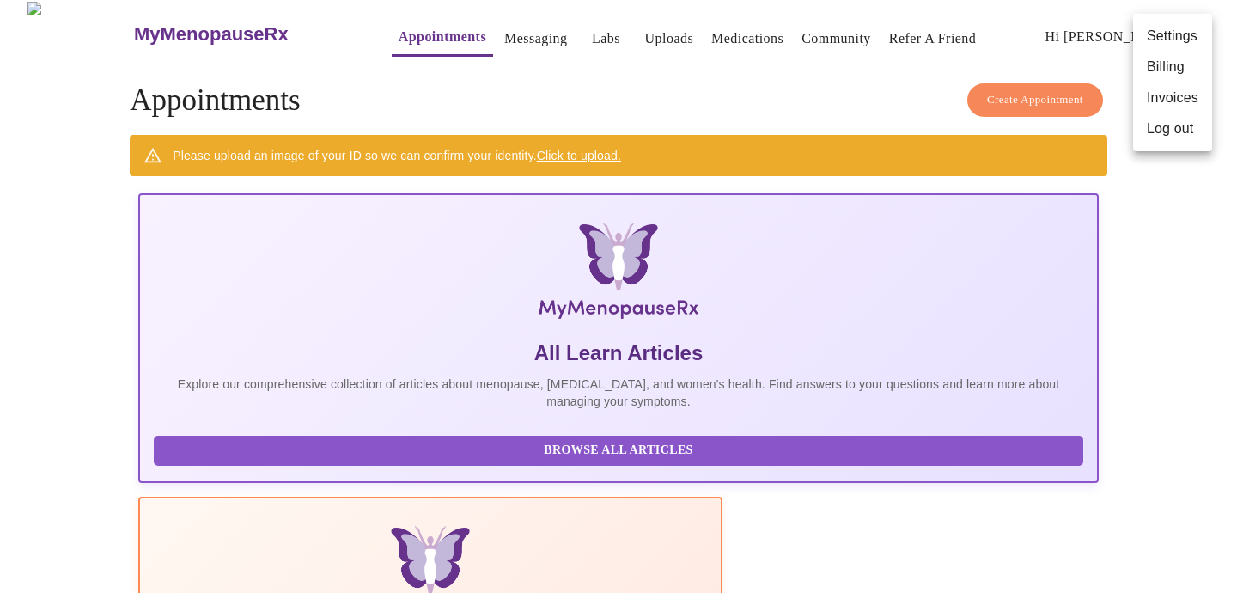
click at [817, 27] on div at bounding box center [618, 296] width 1237 height 593
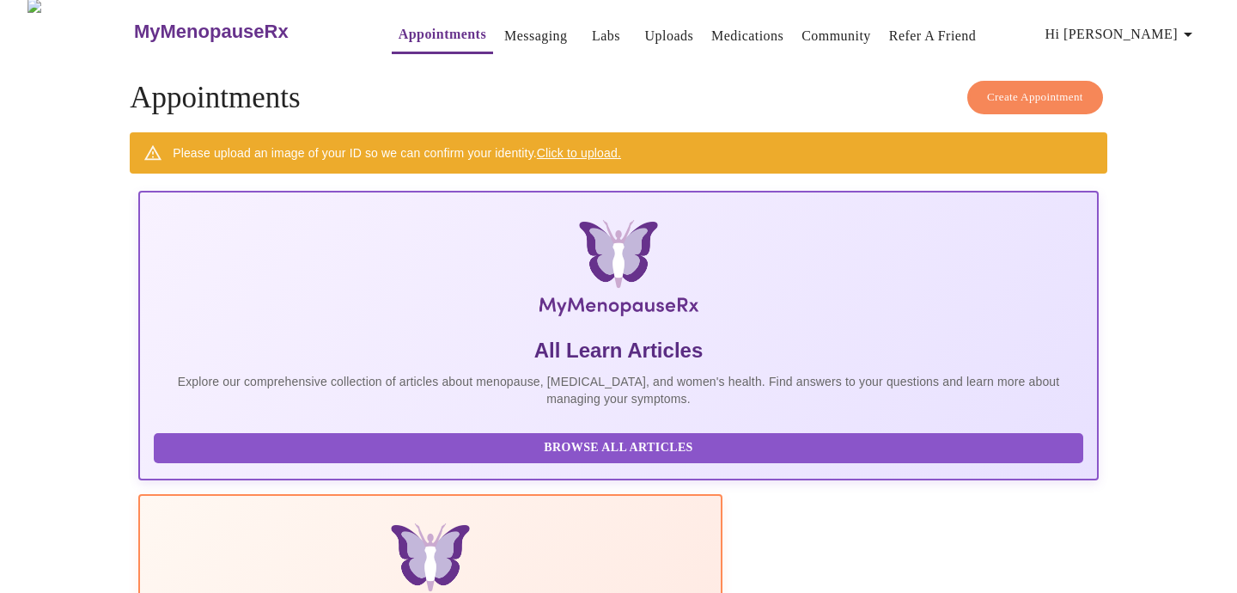
click at [815, 31] on link "Community" at bounding box center [837, 36] width 70 height 24
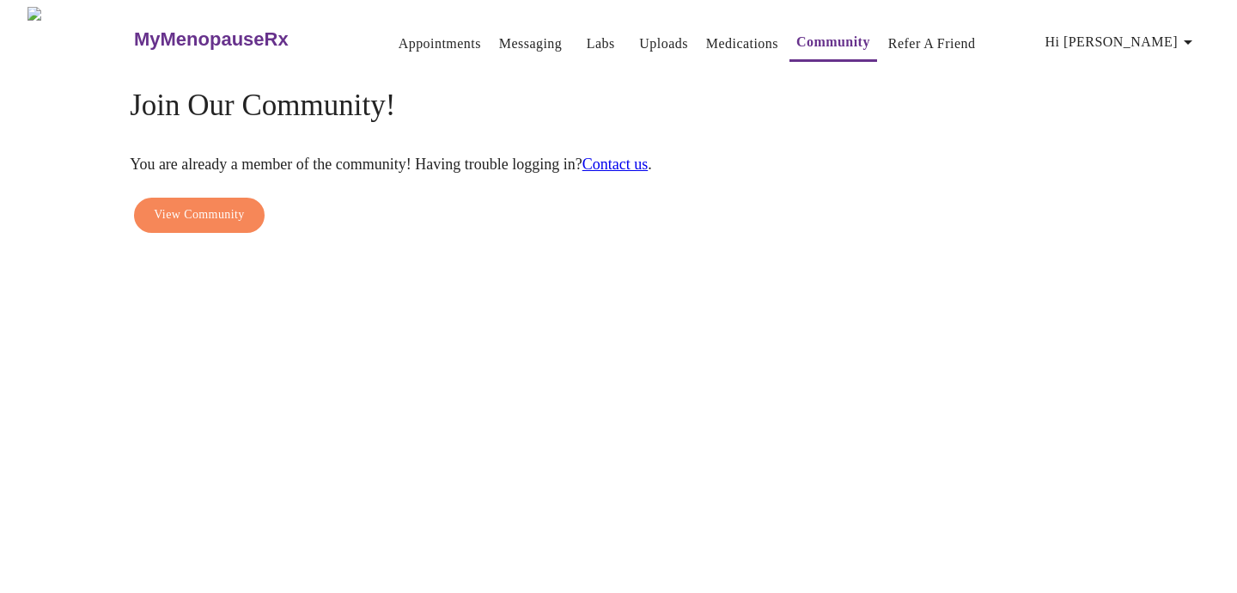
click at [227, 204] on span "View Community" at bounding box center [199, 214] width 90 height 21
click at [723, 40] on link "Medications" at bounding box center [742, 44] width 72 height 24
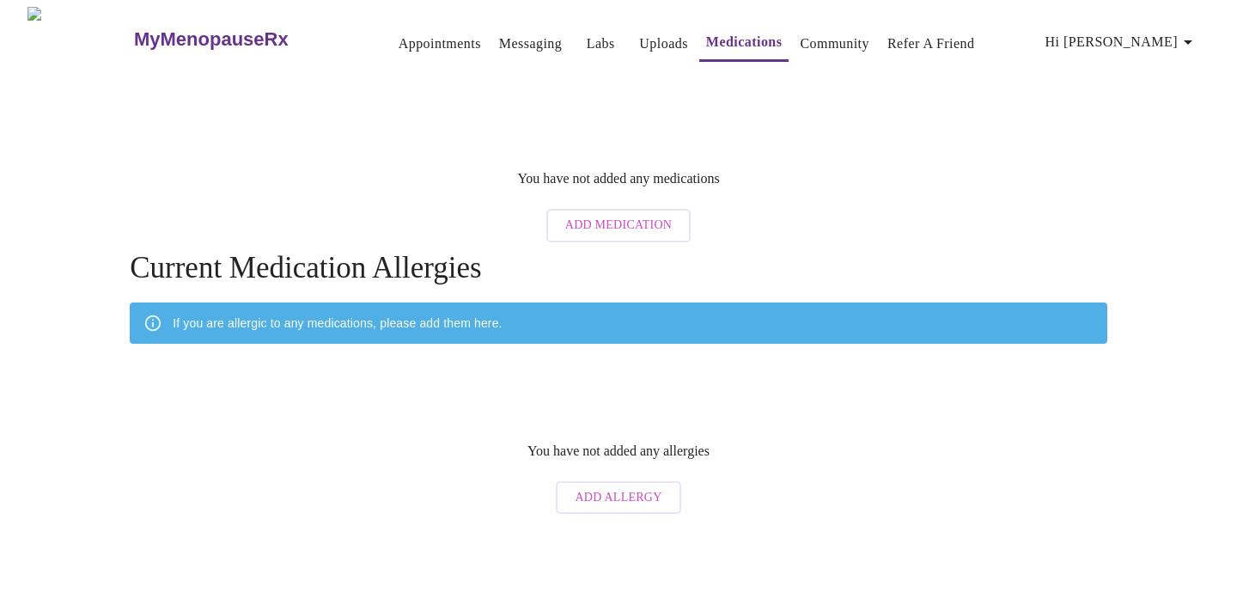
click at [166, 40] on h3 "MyMenopauseRx" at bounding box center [211, 39] width 155 height 22
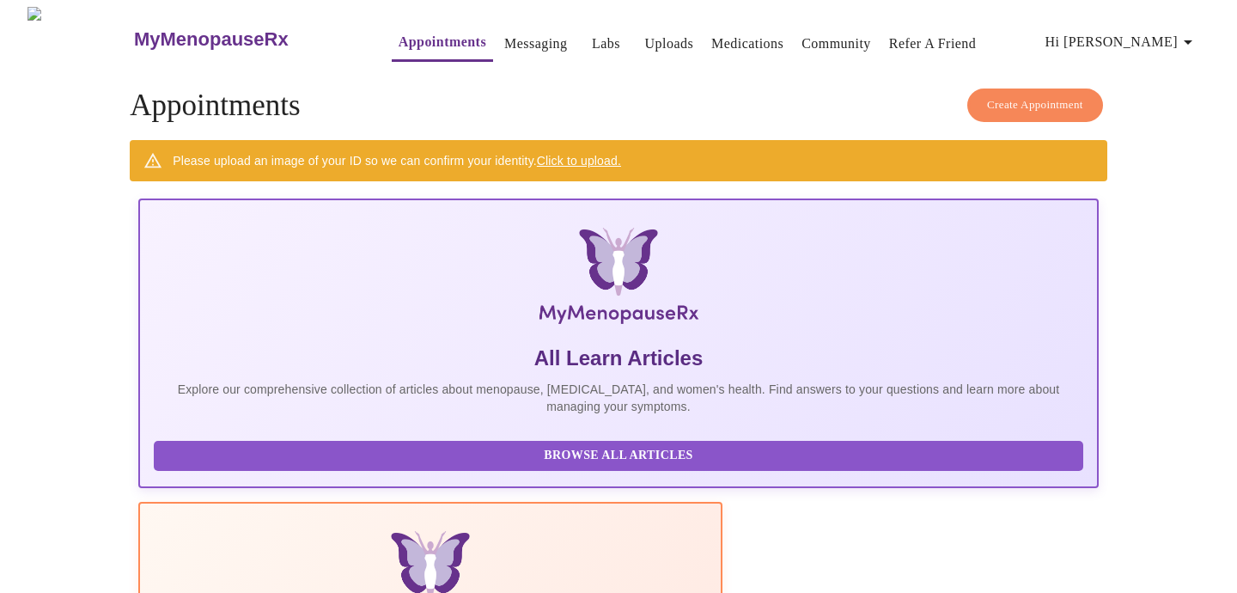
click at [598, 159] on link "Click to upload." at bounding box center [579, 161] width 84 height 14
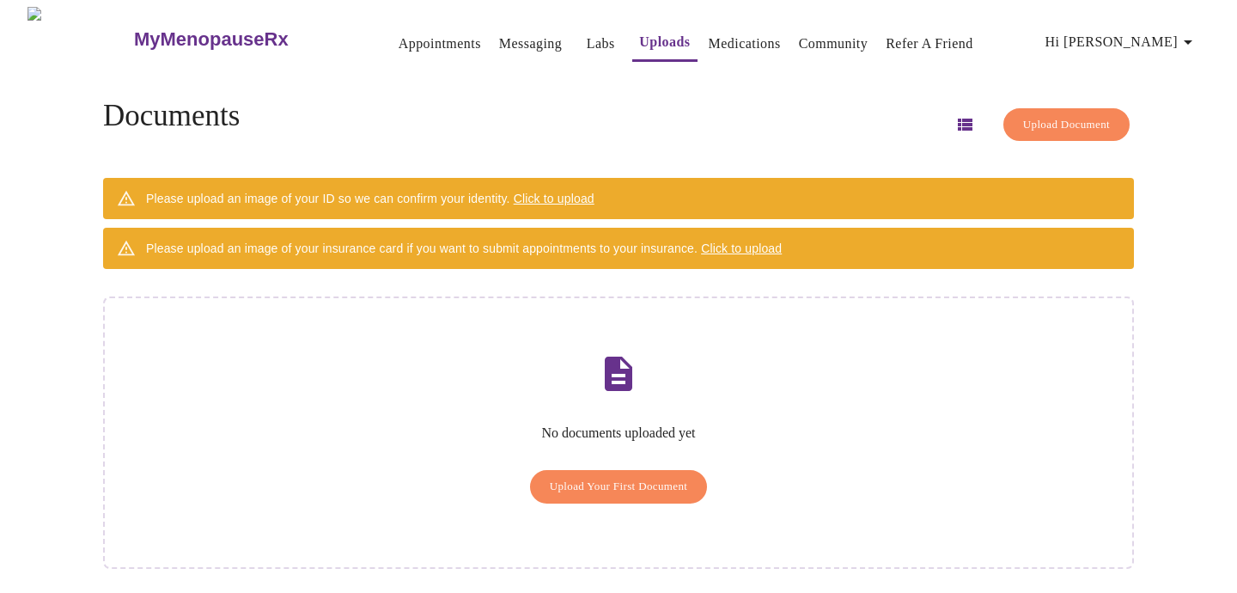
click at [640, 477] on span "Upload Your First Document" at bounding box center [619, 487] width 138 height 20
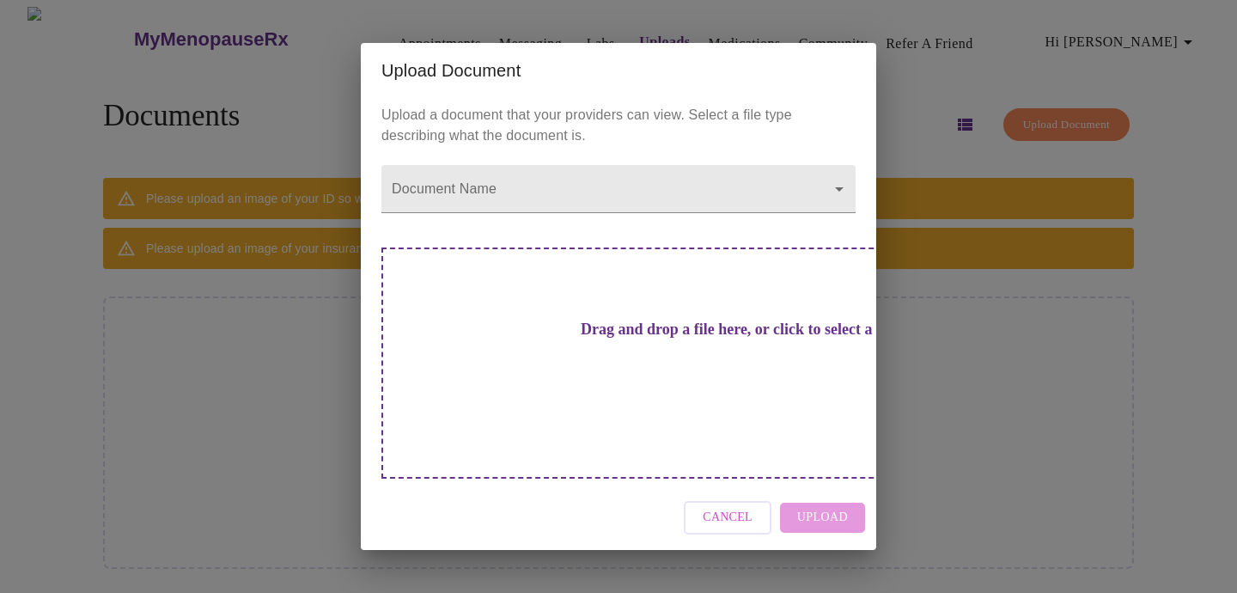
click at [577, 338] on h3 "Drag and drop a file here, or click to select a file" at bounding box center [739, 329] width 474 height 18
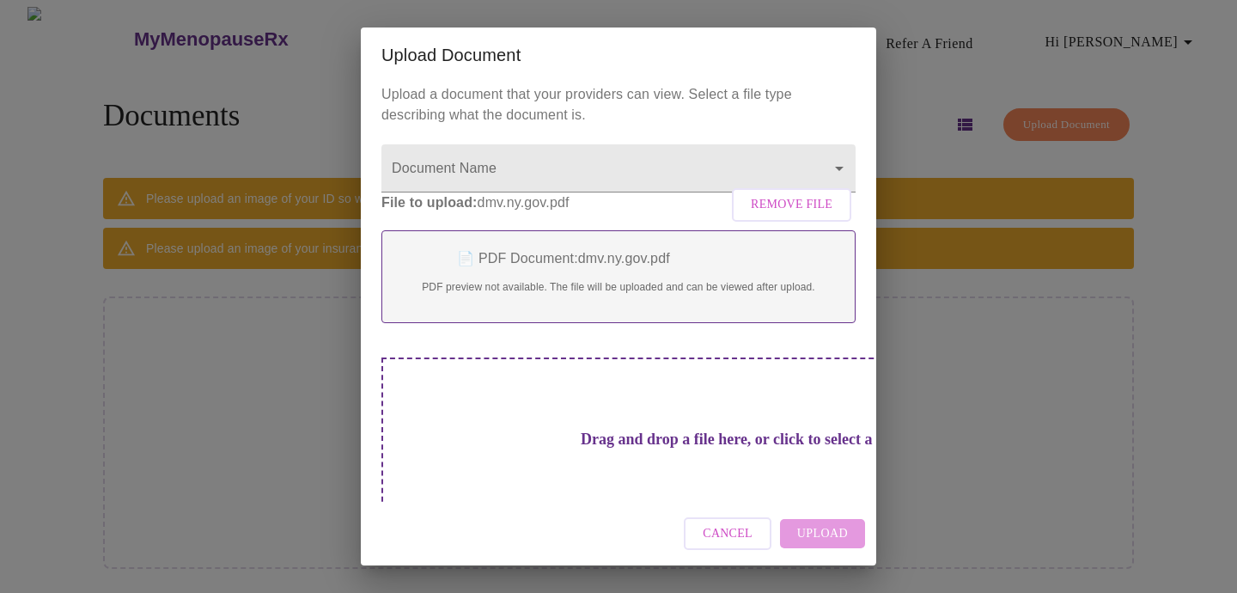
click at [552, 269] on p "📄 PDF Document: dmv.ny.gov.pdf" at bounding box center [618, 258] width 438 height 21
click at [552, 271] on p "📄 PDF Document: dmv.ny.gov.pdf" at bounding box center [618, 260] width 438 height 21
click at [778, 217] on span "Remove File" at bounding box center [792, 206] width 82 height 21
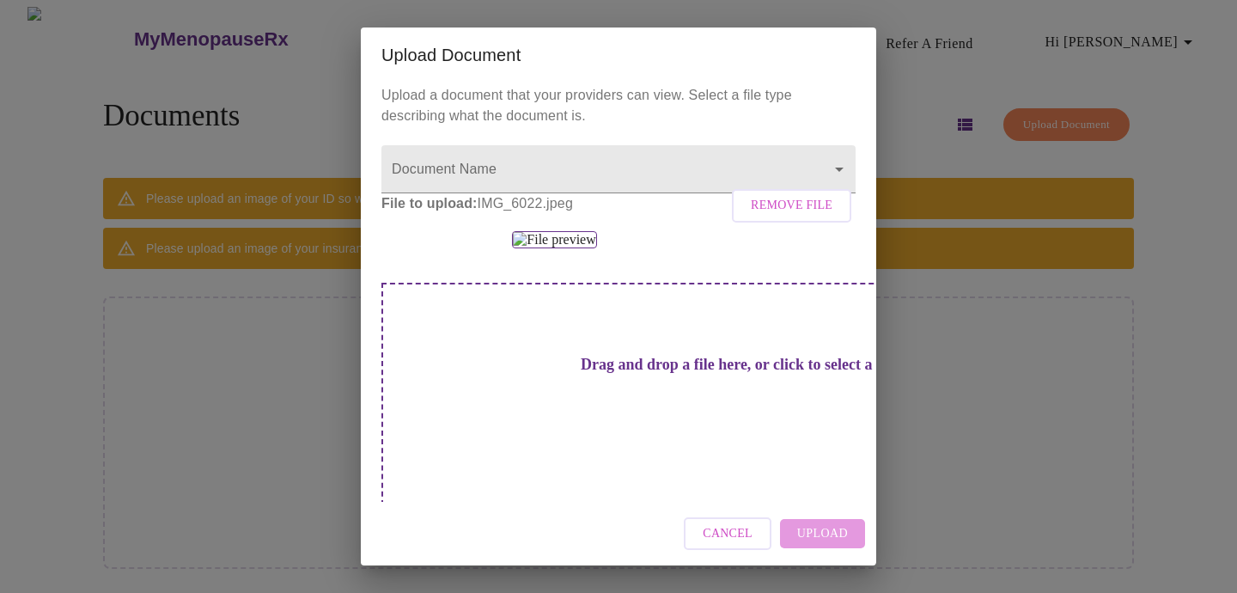
scroll to position [0, 0]
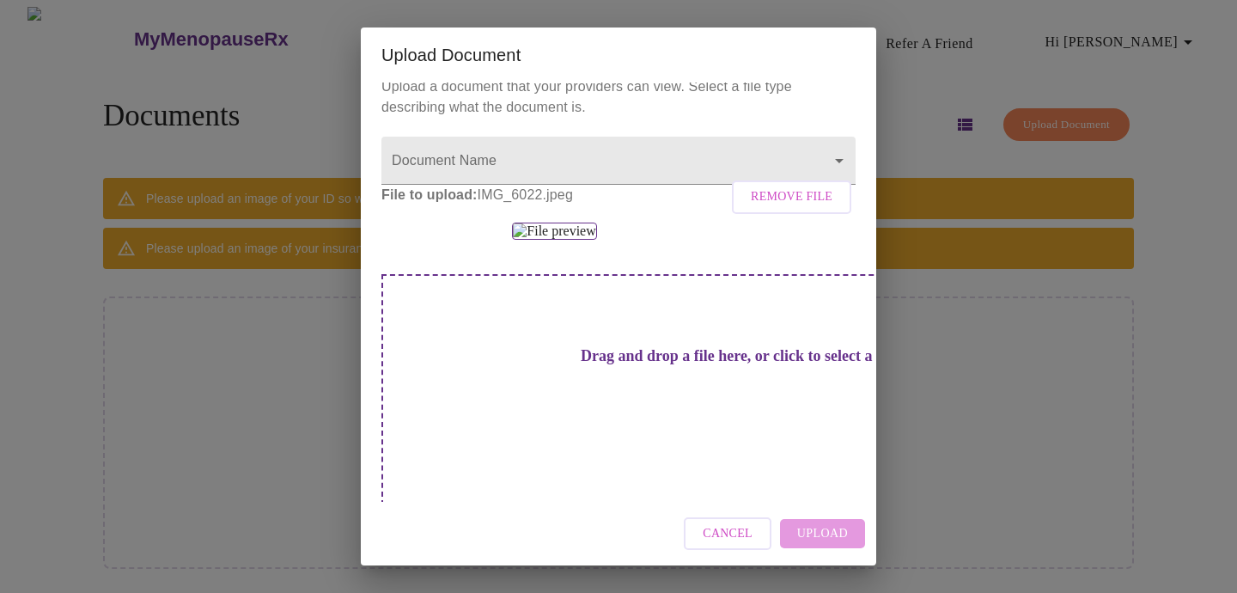
click at [805, 240] on div at bounding box center [618, 231] width 474 height 17
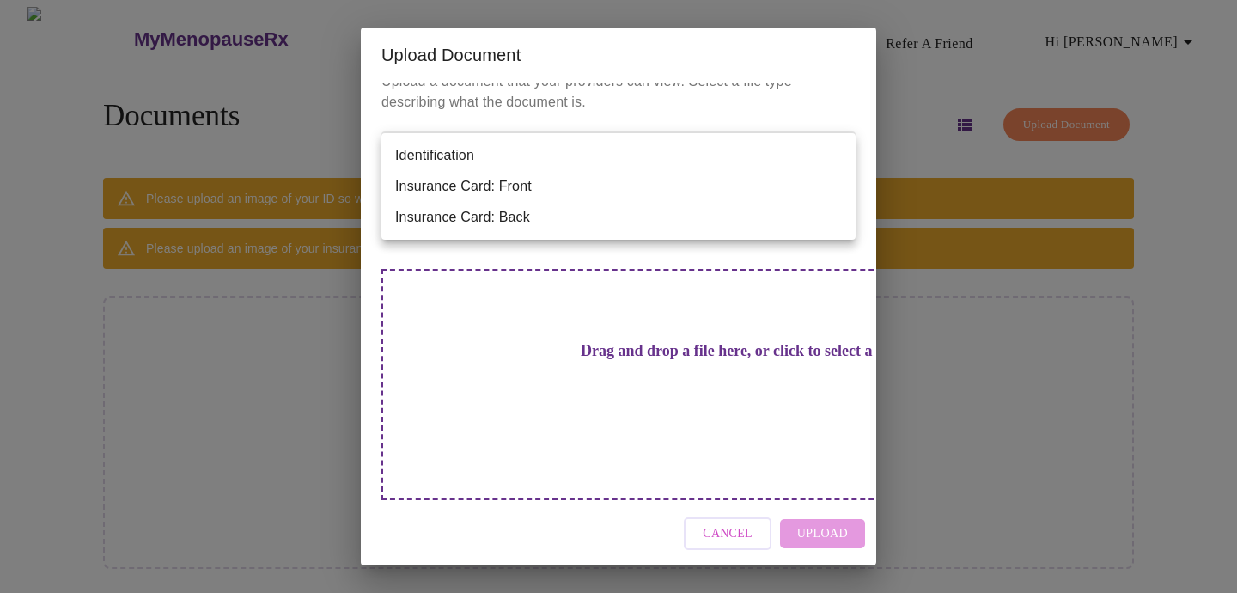
click at [583, 151] on body "MyMenopauseRx Appointments Messaging Labs Uploads Medications Community Refer a…" at bounding box center [618, 303] width 1223 height 593
click at [504, 184] on li "Insurance Card: Front" at bounding box center [618, 186] width 474 height 31
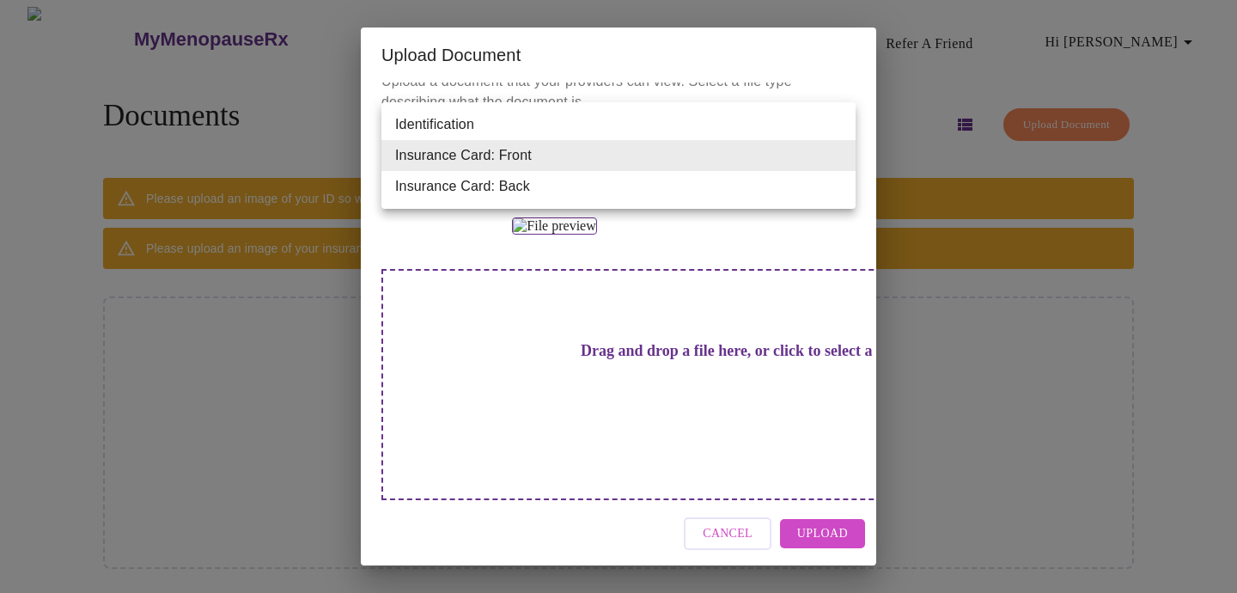
click at [488, 149] on body "MyMenopauseRx Appointments Messaging Labs Uploads Medications Community Refer a…" at bounding box center [618, 303] width 1223 height 593
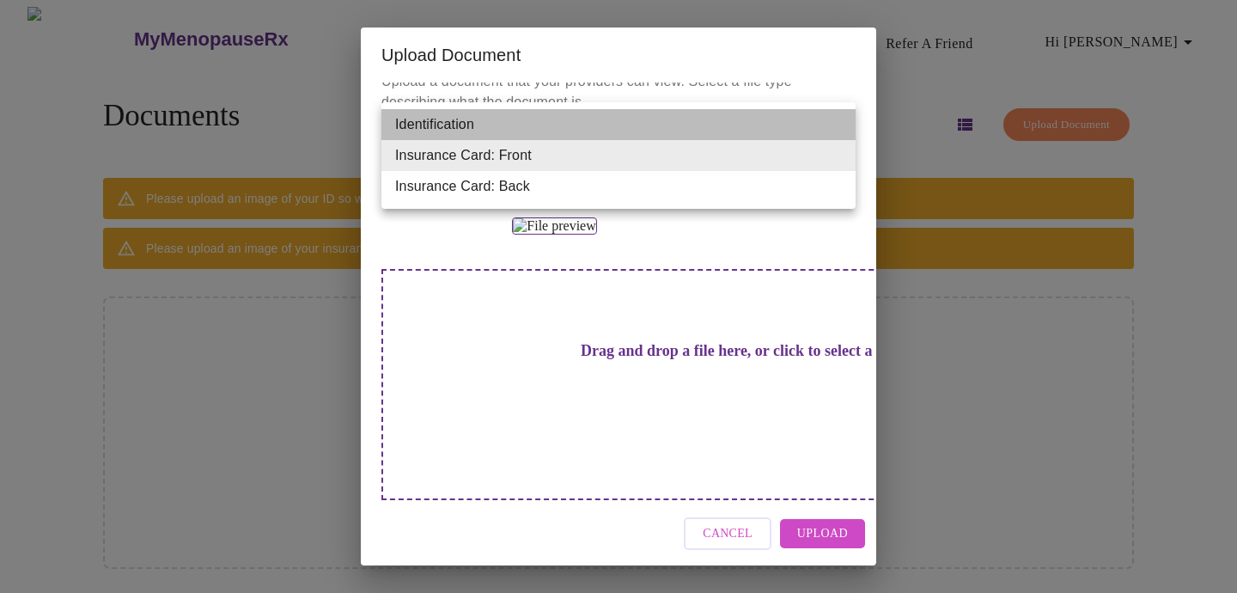
click at [486, 118] on li "Identification" at bounding box center [618, 124] width 474 height 31
type input "Identification"
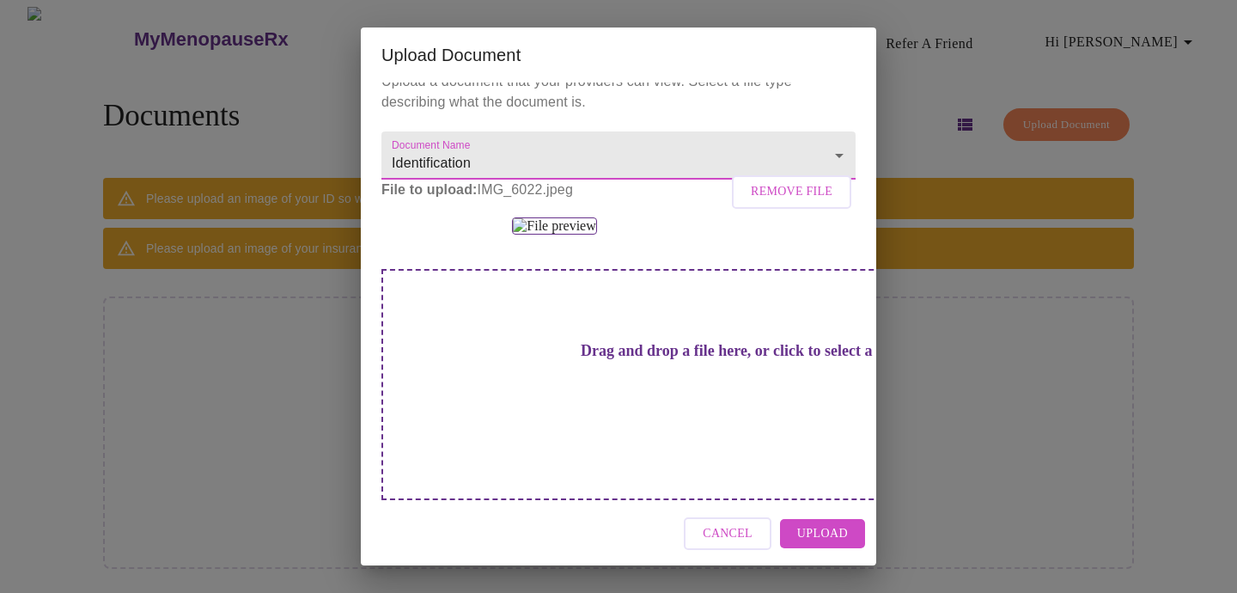
click at [828, 527] on span "Upload" at bounding box center [822, 533] width 51 height 21
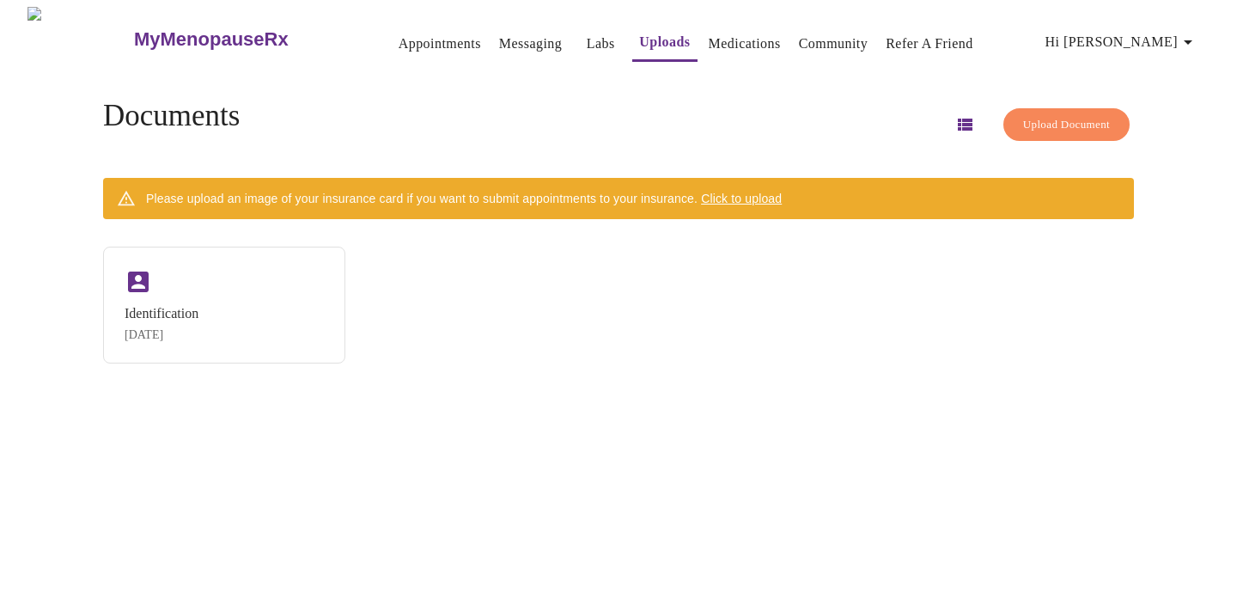
scroll to position [1, 0]
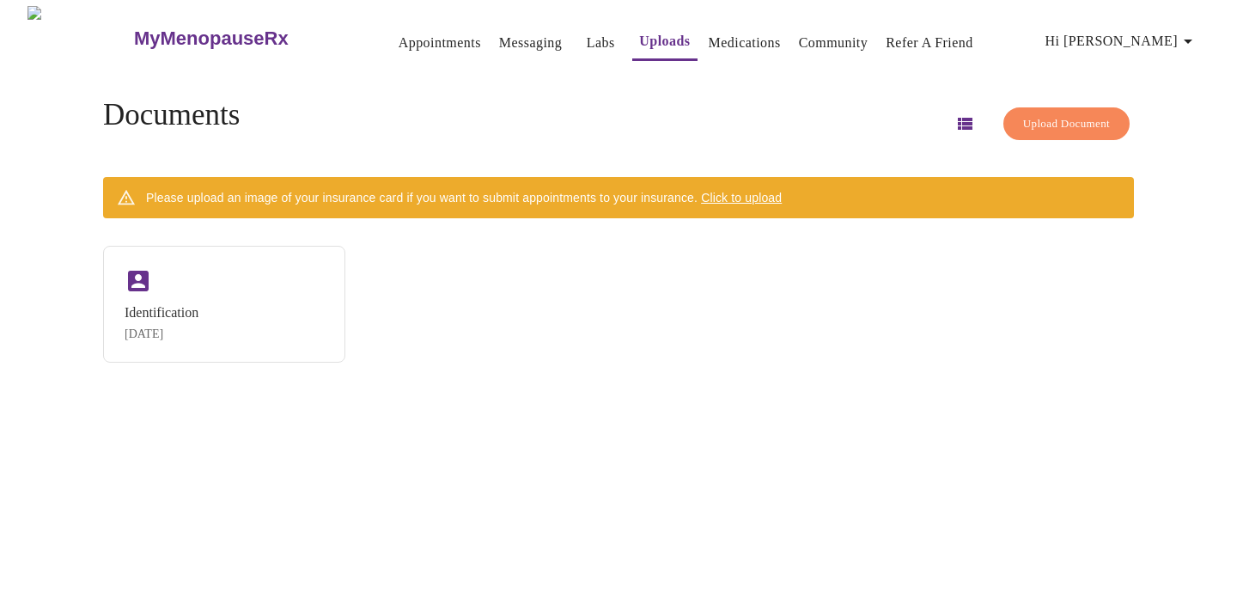
click at [1044, 117] on span "Upload Document" at bounding box center [1066, 124] width 87 height 20
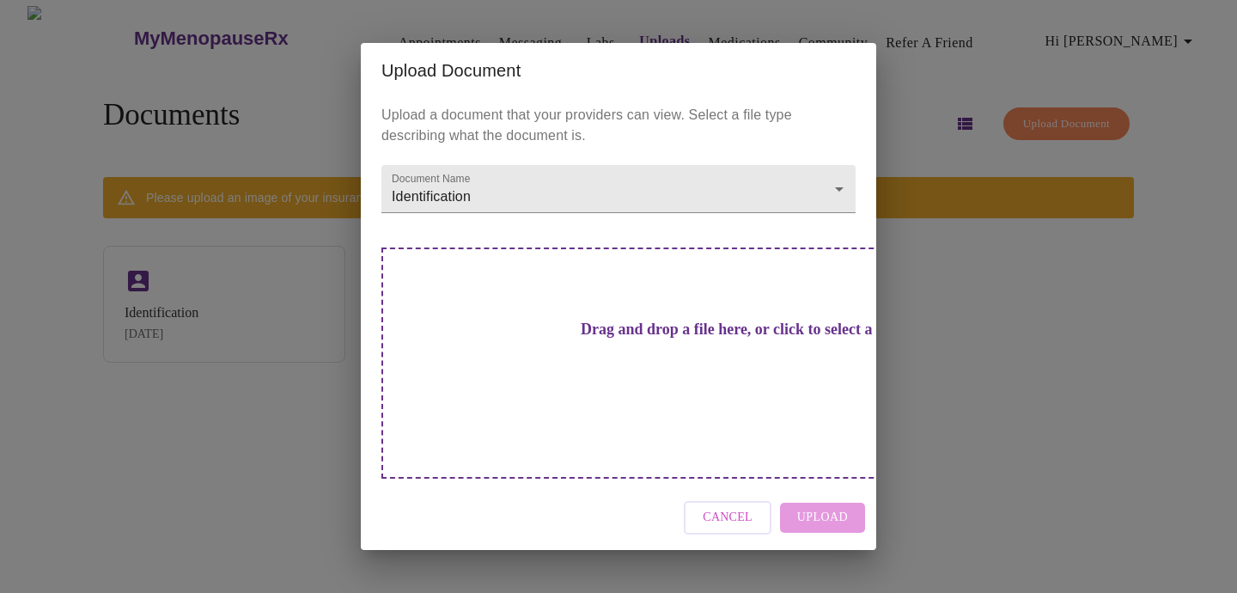
scroll to position [0, 0]
click at [735, 507] on span "Cancel" at bounding box center [728, 517] width 50 height 21
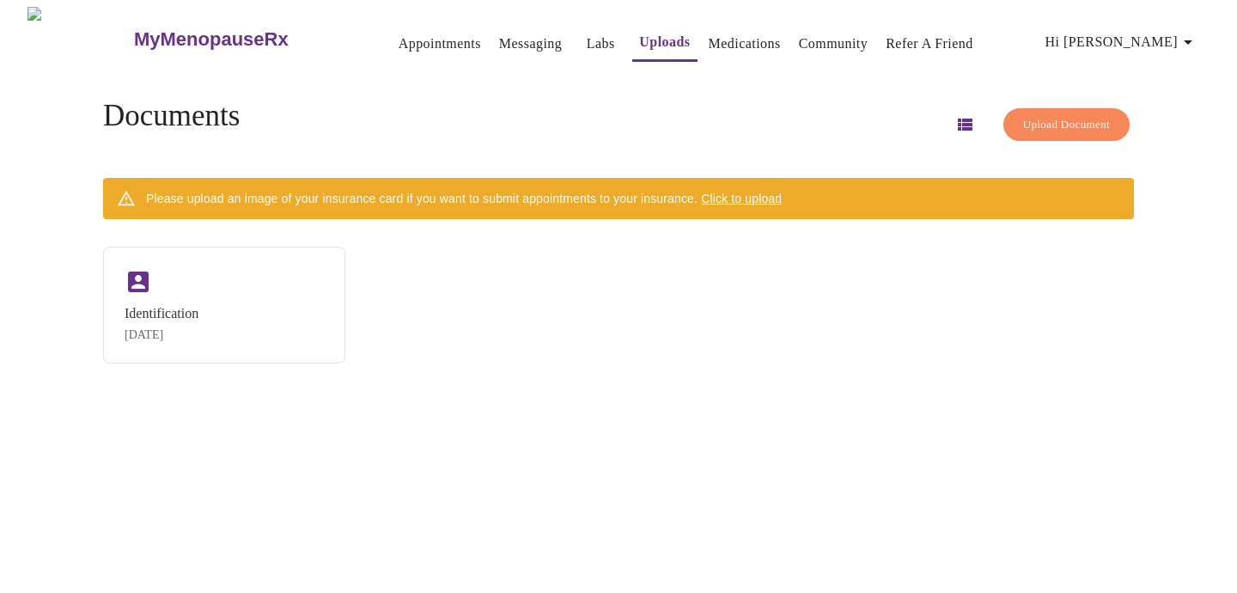
click at [171, 34] on h3 "MyMenopauseRx" at bounding box center [211, 39] width 155 height 22
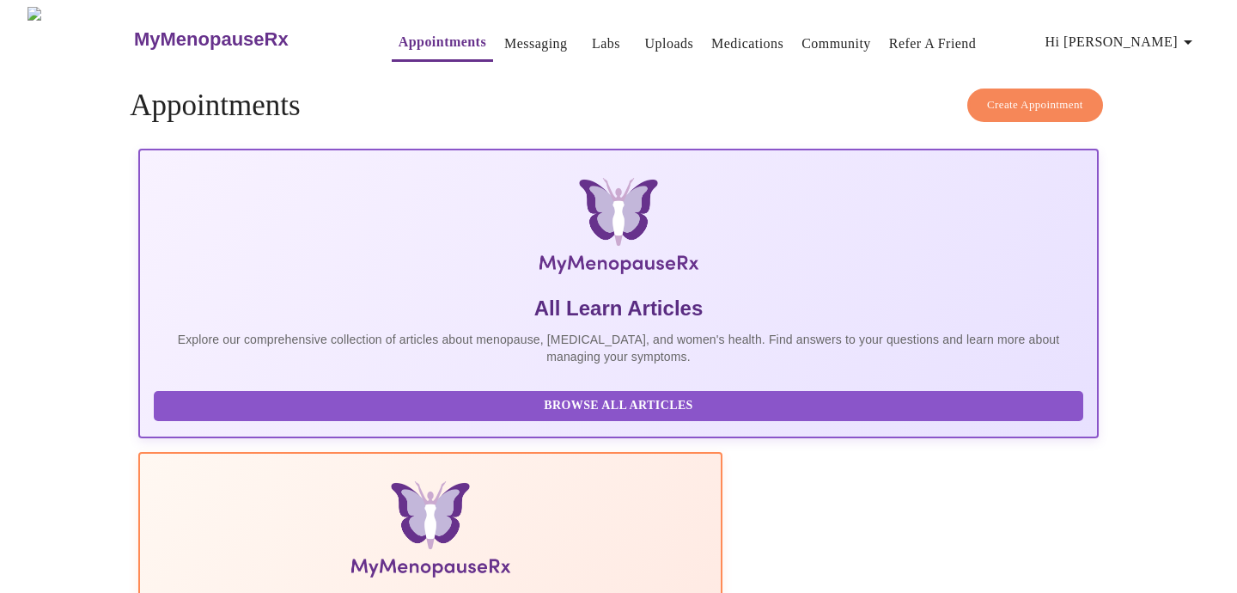
click at [839, 32] on link "Community" at bounding box center [837, 44] width 70 height 24
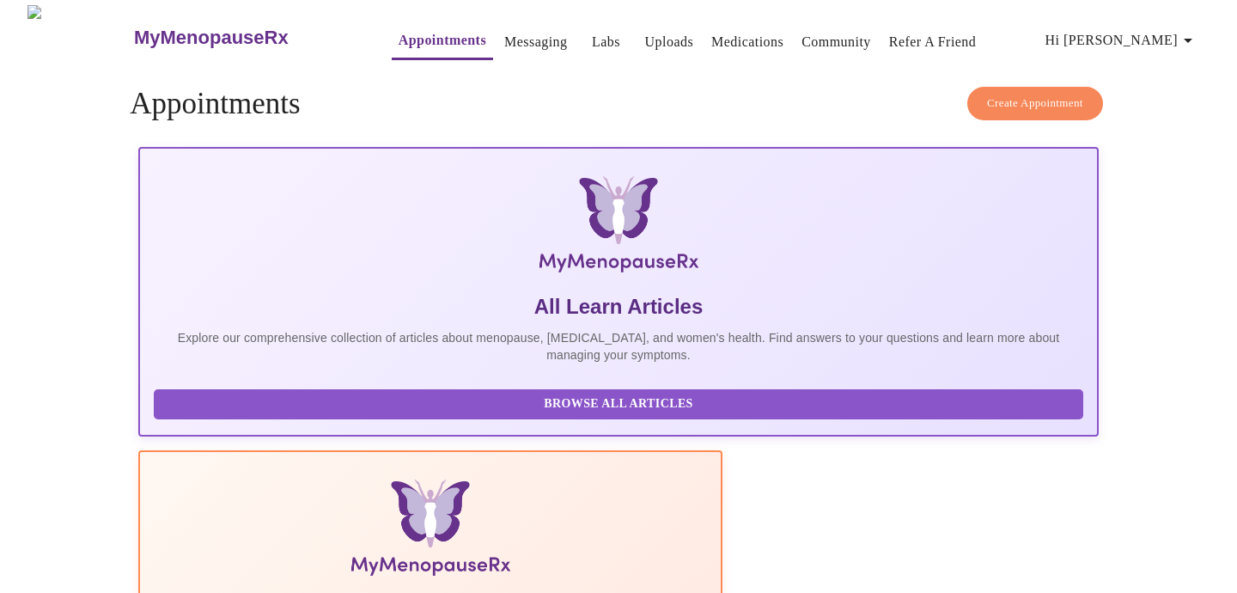
scroll to position [0, 12]
